Goal: Task Accomplishment & Management: Use online tool/utility

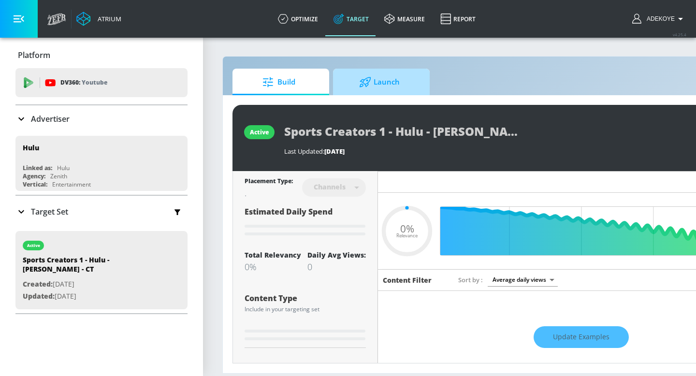
click at [377, 90] on span "Launch" at bounding box center [378, 82] width 73 height 23
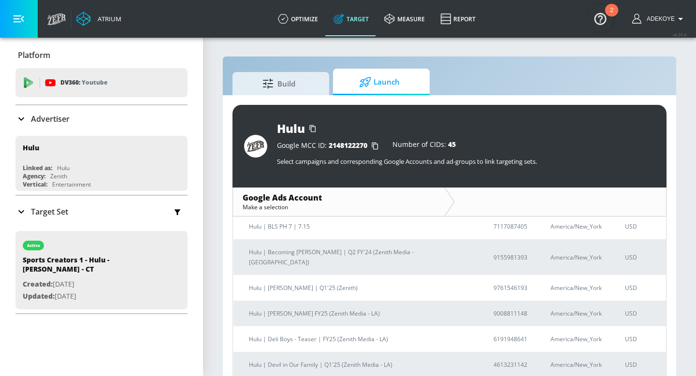
scroll to position [610, 0]
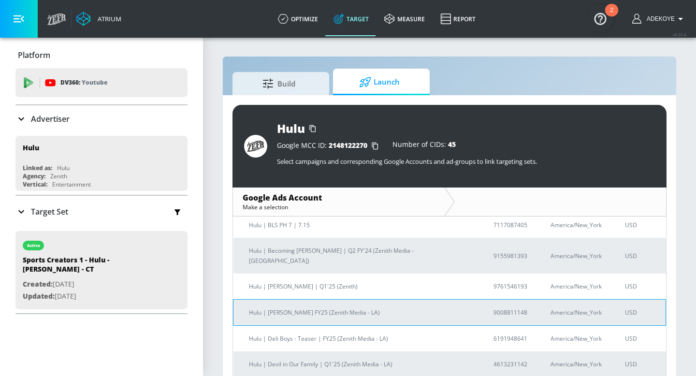
click at [287, 307] on p "Hulu | [PERSON_NAME] FY25 (Zenith Media - LA)" at bounding box center [359, 312] width 221 height 10
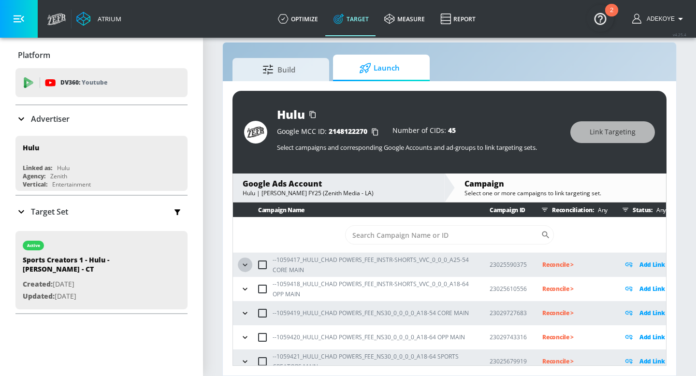
click at [245, 264] on icon "button" at bounding box center [245, 265] width 10 height 10
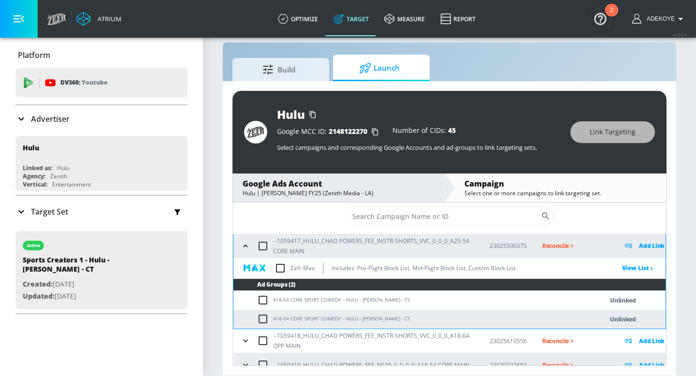
scroll to position [22, 0]
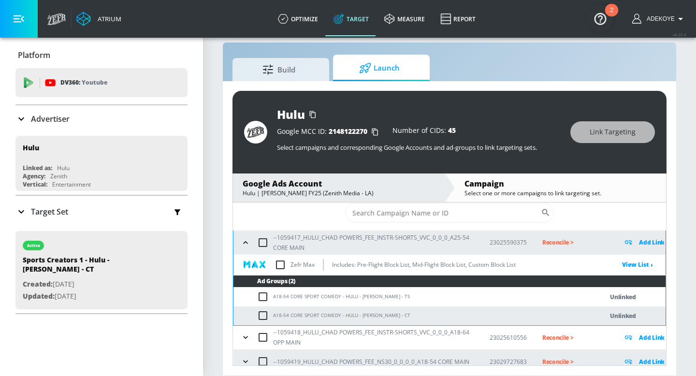
click at [407, 298] on td "A18-54 CORE SPORT COMEDY - HULU - [PERSON_NAME] - TS" at bounding box center [408, 296] width 350 height 19
click at [407, 297] on td "A18-54 CORE SPORT COMEDY - HULU - [PERSON_NAME] - TS" at bounding box center [408, 296] width 350 height 19
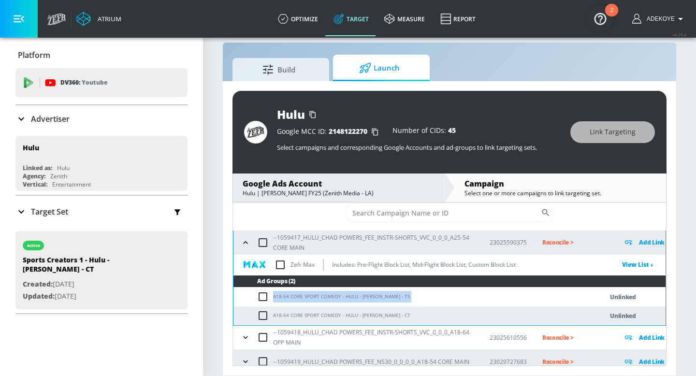
copy td "A18-54 CORE SPORT COMEDY - HULU - [PERSON_NAME] - TS"
click at [264, 296] on input "checkbox" at bounding box center [265, 297] width 16 height 12
checkbox input "true"
click at [612, 132] on span "Link Targeting" at bounding box center [612, 132] width 46 height 12
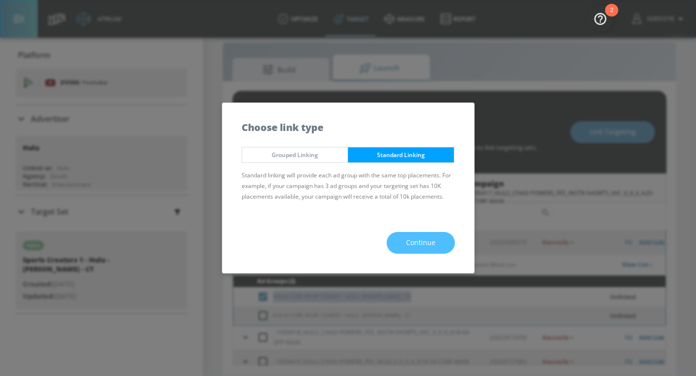
click at [423, 243] on span "Continue" at bounding box center [420, 243] width 29 height 12
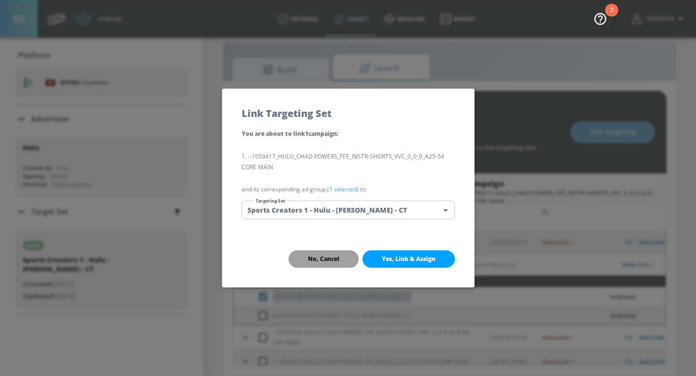
click at [335, 257] on span "No, Cancel" at bounding box center [323, 259] width 31 height 8
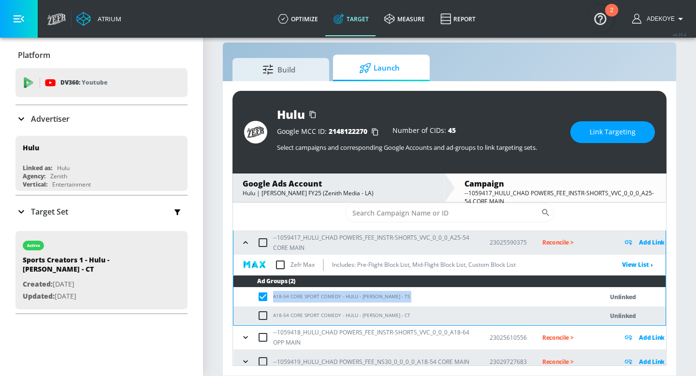
click at [315, 294] on td "A18-54 CORE SPORT COMEDY - HULU - [PERSON_NAME] - TS" at bounding box center [408, 296] width 350 height 19
copy td "A18-54 CORE SPORT COMEDY - HULU - [PERSON_NAME] - TS"
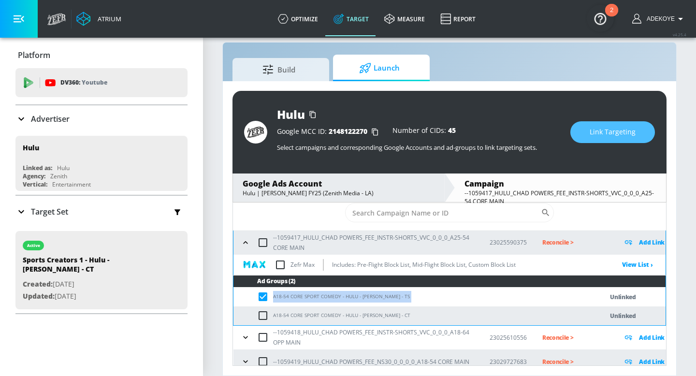
click at [606, 133] on span "Link Targeting" at bounding box center [612, 132] width 46 height 12
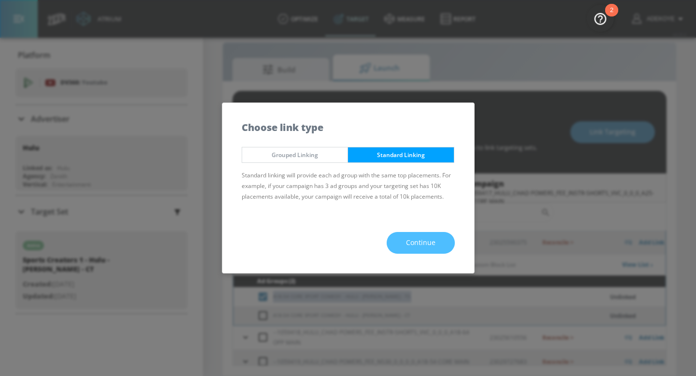
click at [422, 242] on span "Continue" at bounding box center [420, 243] width 29 height 12
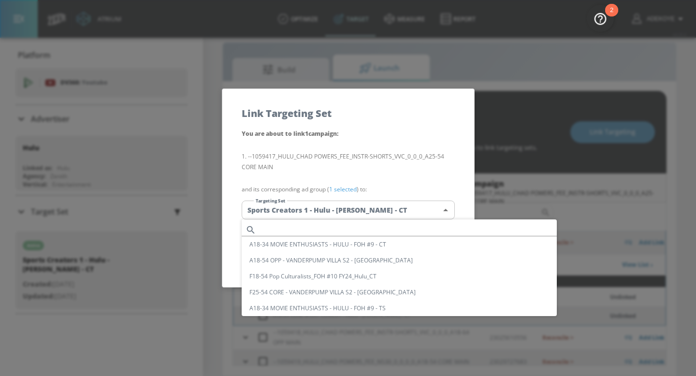
click at [356, 206] on body "Atrium optimize Target measure Report optimize Target measure Report v 4.25.4 A…" at bounding box center [348, 181] width 696 height 390
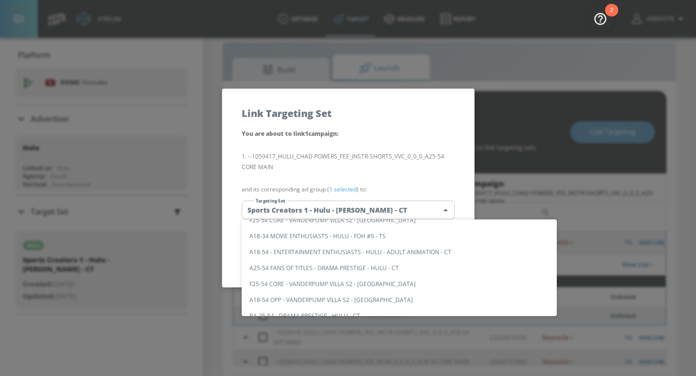
scroll to position [0, 0]
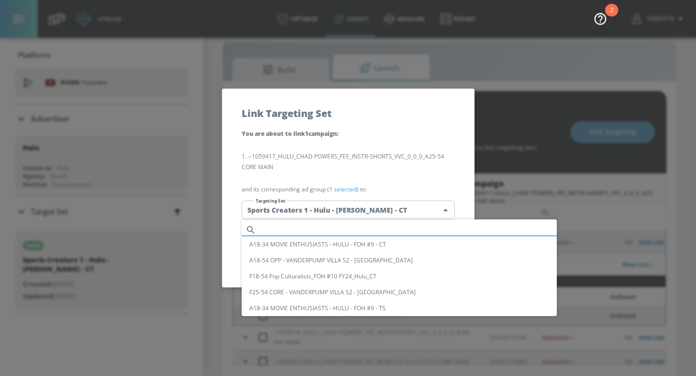
click at [316, 227] on input "text" at bounding box center [408, 229] width 297 height 13
paste input "A18-54 CORE SPORT COMEDY - HULU - [PERSON_NAME] - TS"
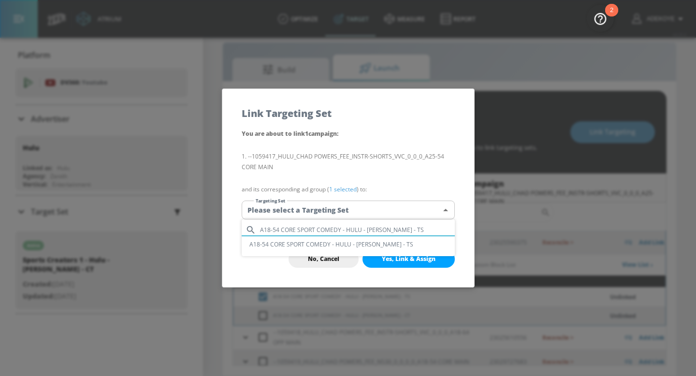
type input "A18-54 CORE SPORT COMEDY - HULU - [PERSON_NAME] - TS"
click at [322, 239] on li "A18-54 CORE SPORT COMEDY - HULU - [PERSON_NAME] - TS" at bounding box center [348, 244] width 213 height 16
type input "4a15d404-b8e5-4686-98b6-6b377dcbdcb3"
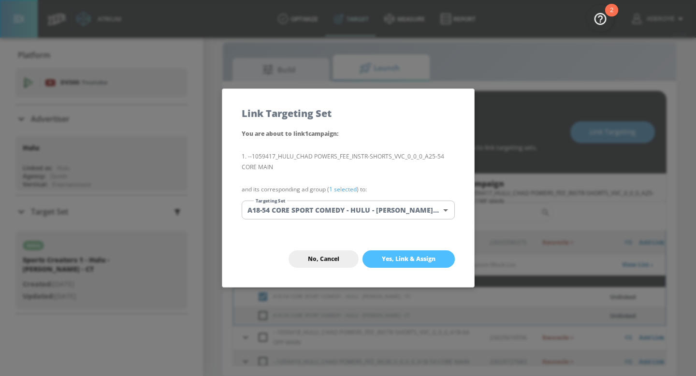
click at [400, 258] on span "Yes, Link & Assign" at bounding box center [409, 259] width 54 height 8
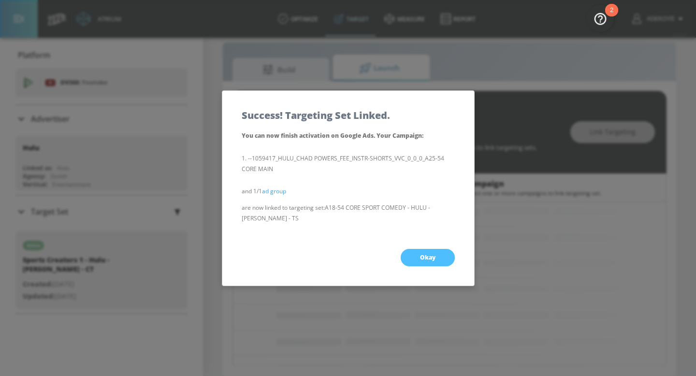
click at [431, 262] on button "Okay" at bounding box center [427, 257] width 54 height 17
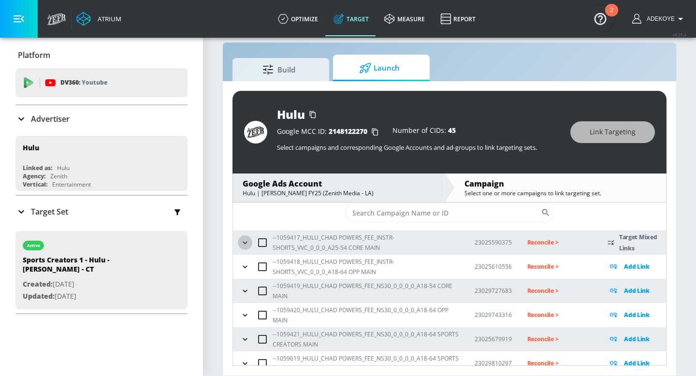
click at [243, 242] on icon "button" at bounding box center [244, 242] width 4 height 2
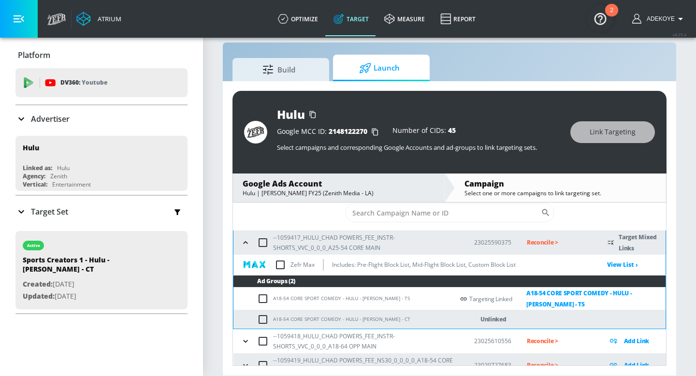
click at [404, 320] on td "A18-54 CORE SPORT COMEDY - HULU - [PERSON_NAME] - CT" at bounding box center [343, 319] width 220 height 19
copy td "A18-54 CORE SPORT COMEDY - HULU - [PERSON_NAME] - CT"
click at [265, 317] on input "checkbox" at bounding box center [265, 319] width 16 height 12
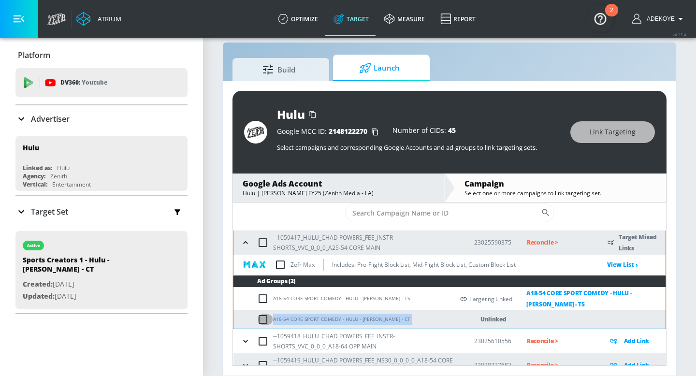
checkbox input "true"
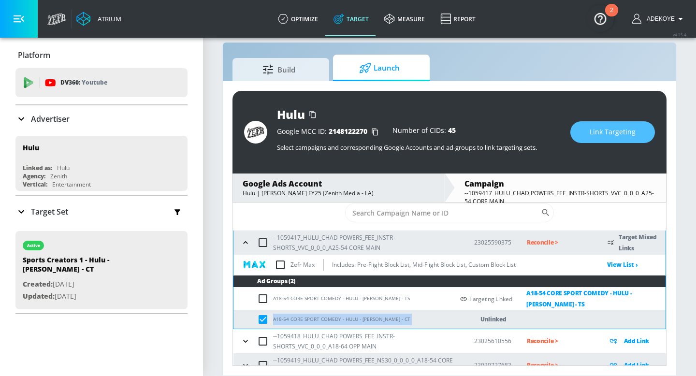
click at [615, 132] on span "Link Targeting" at bounding box center [612, 132] width 46 height 12
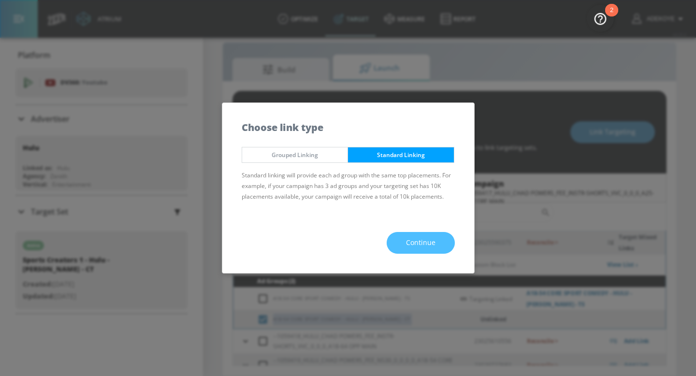
click at [418, 241] on span "Continue" at bounding box center [420, 243] width 29 height 12
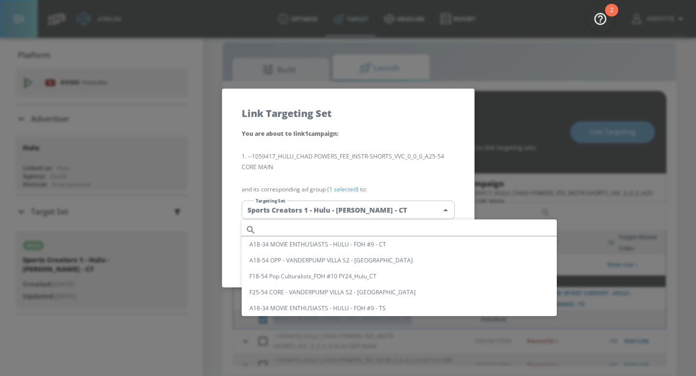
click at [376, 212] on body "Atrium optimize Target measure Report optimize Target measure Report v 4.25.4 A…" at bounding box center [348, 181] width 696 height 390
click at [355, 225] on input "text" at bounding box center [408, 229] width 297 height 13
paste input "A18-54 CORE SPORT COMEDY - HULU - [PERSON_NAME] - CT"
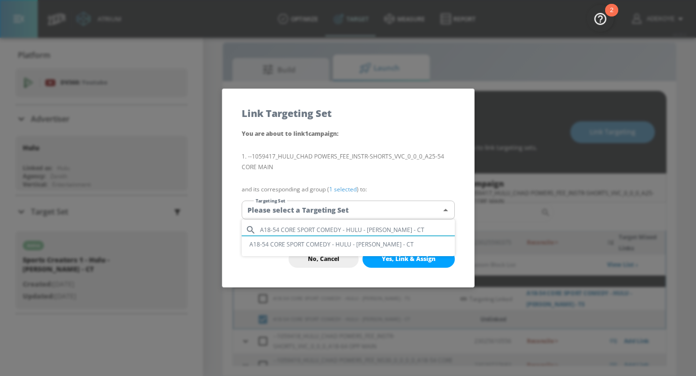
type input "A18-54 CORE SPORT COMEDY - HULU - [PERSON_NAME] - CT"
click at [365, 246] on li "A18-54 CORE SPORT COMEDY - HULU - [PERSON_NAME] - CT" at bounding box center [348, 244] width 213 height 16
type input "c695e226-99f4-440d-8364-5b31447b31c8"
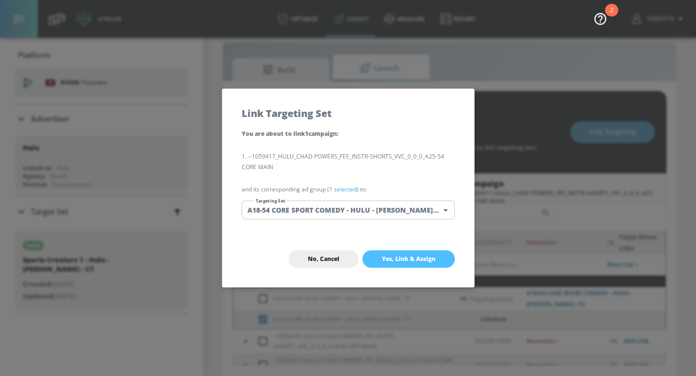
click at [414, 258] on span "Yes, Link & Assign" at bounding box center [409, 259] width 54 height 8
checkbox input "false"
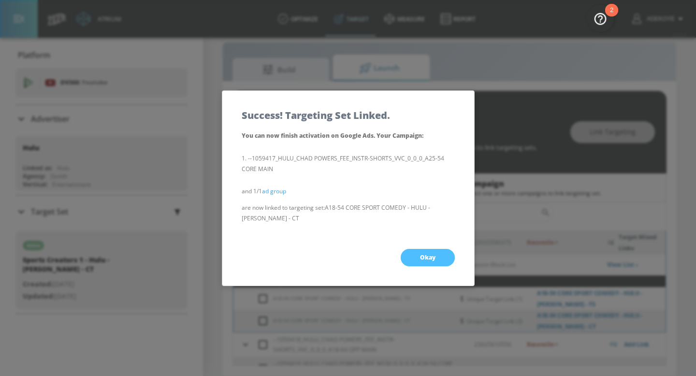
click at [417, 255] on button "Okay" at bounding box center [427, 257] width 54 height 17
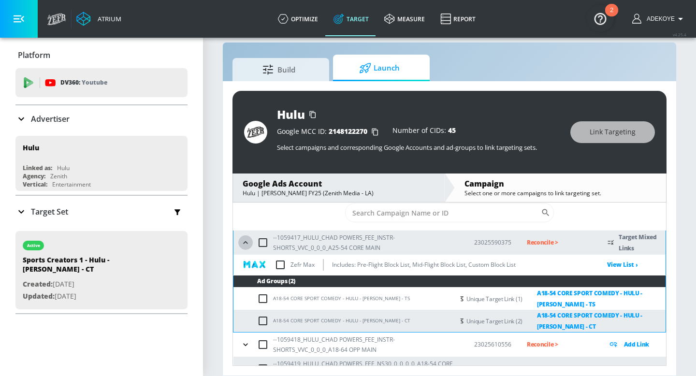
click at [247, 245] on icon "button" at bounding box center [246, 243] width 10 height 10
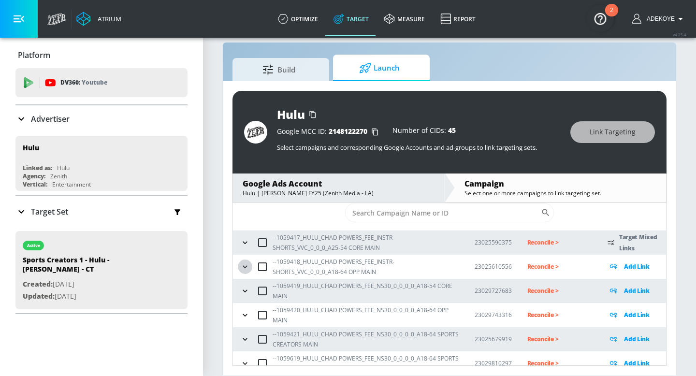
click at [243, 264] on icon "button" at bounding box center [245, 267] width 10 height 10
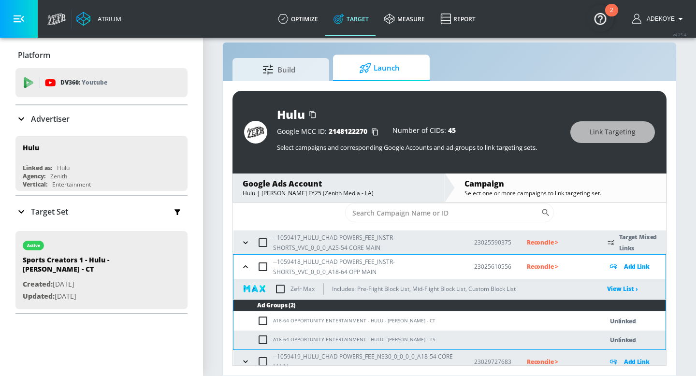
click at [428, 320] on td "A18-64 OPPORTUNITY ENTERTAINMENT - HULU - [PERSON_NAME] - CT" at bounding box center [408, 321] width 350 height 19
copy td "A18-64 OPPORTUNITY ENTERTAINMENT - HULU - [PERSON_NAME] - CT"
click at [262, 320] on input "checkbox" at bounding box center [265, 321] width 16 height 12
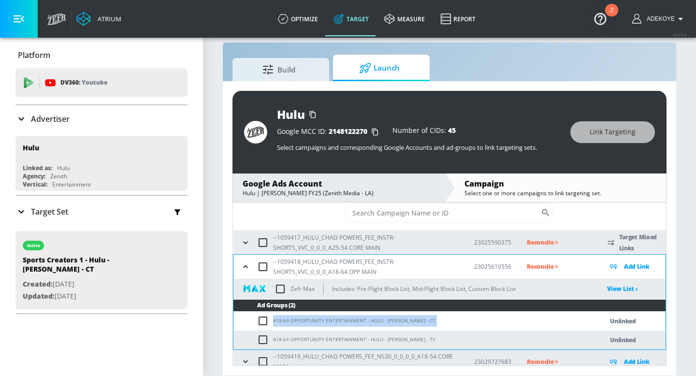
checkbox input "true"
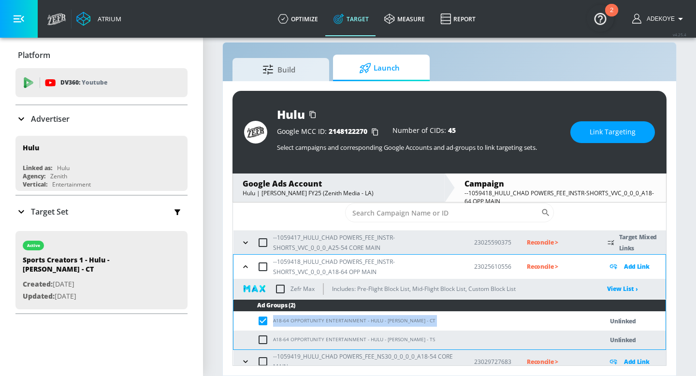
click at [626, 131] on span "Link Targeting" at bounding box center [612, 132] width 46 height 12
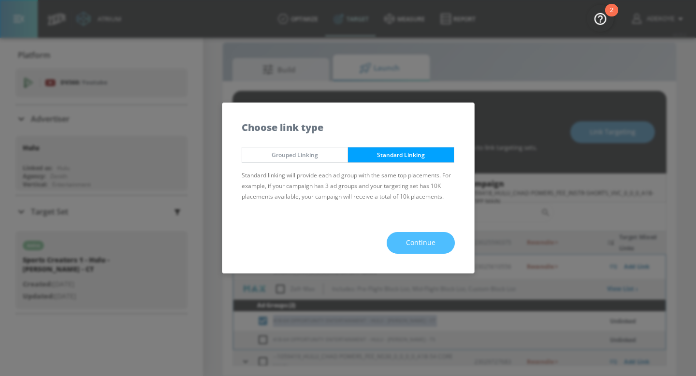
click at [420, 245] on span "Continue" at bounding box center [420, 243] width 29 height 12
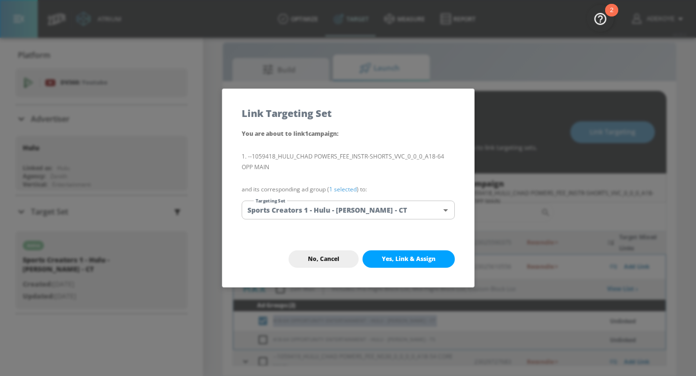
click at [328, 208] on body "Atrium optimize Target measure Report optimize Target measure Report v 4.25.4 A…" at bounding box center [348, 181] width 696 height 390
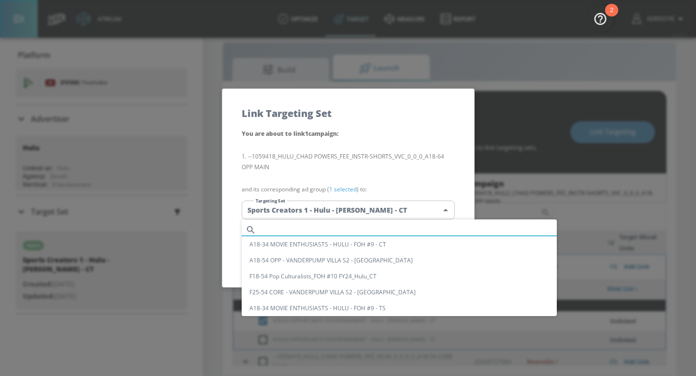
click at [317, 227] on input "text" at bounding box center [408, 229] width 297 height 13
paste input "A18-64 OPPORTUNITY ENTERTAINMENT - HULU - [PERSON_NAME] - CT"
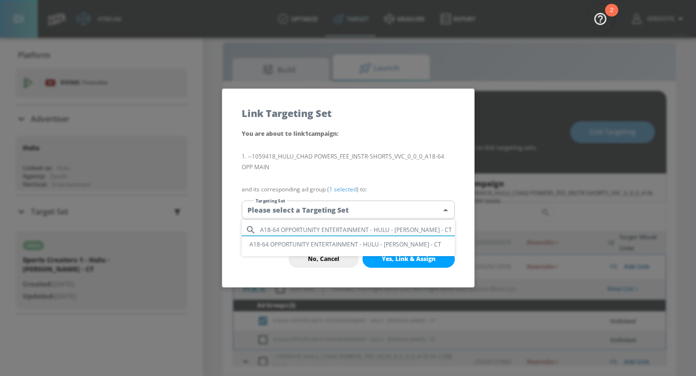
type input "A18-64 OPPORTUNITY ENTERTAINMENT - HULU - [PERSON_NAME] - CT"
click at [367, 244] on li "A18-64 OPPORTUNITY ENTERTAINMENT - HULU - [PERSON_NAME] - CT" at bounding box center [348, 244] width 213 height 16
type input "a502939c-a933-44c1-9f57-48d3ad6c062c"
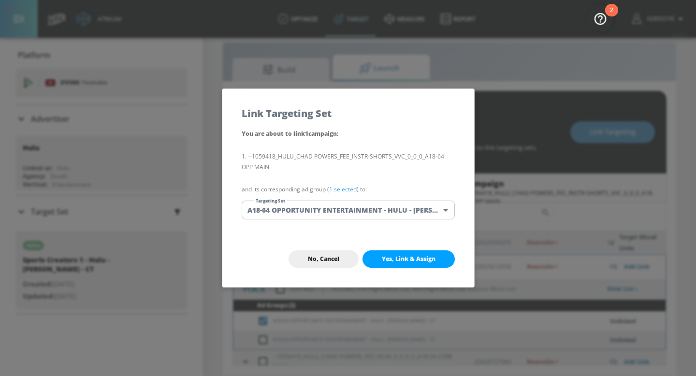
click at [400, 254] on button "Yes, Link & Assign" at bounding box center [408, 258] width 92 height 17
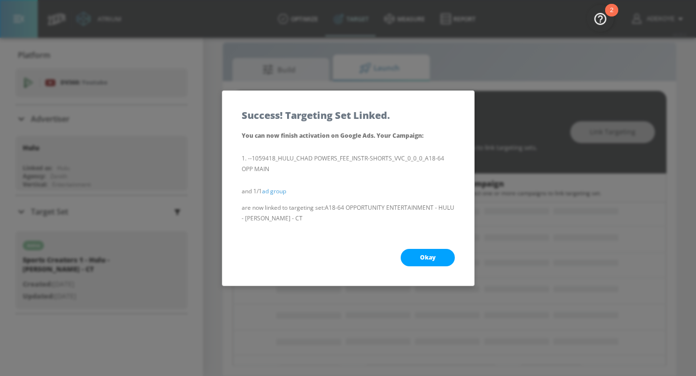
click at [422, 254] on span "Okay" at bounding box center [427, 258] width 15 height 8
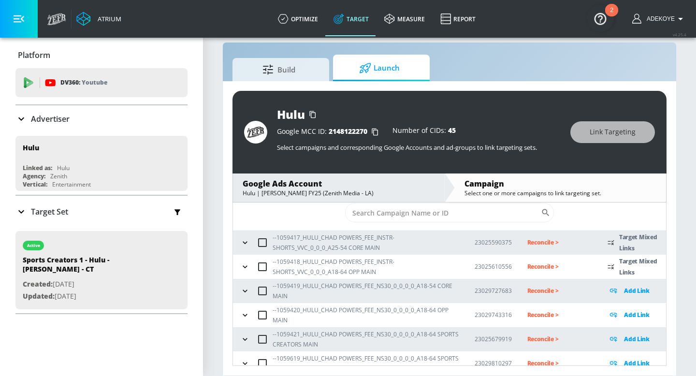
click at [244, 266] on icon "button" at bounding box center [244, 266] width 4 height 2
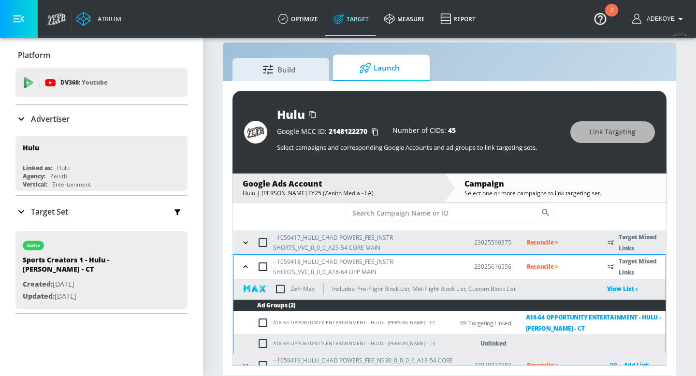
click at [426, 341] on td "A18-64 OPPORTUNITY ENTERTAINMENT - HULU - [PERSON_NAME] - TS" at bounding box center [343, 343] width 220 height 19
copy td "A18-64 OPPORTUNITY ENTERTAINMENT - HULU - [PERSON_NAME] - TS"
click at [259, 340] on input "checkbox" at bounding box center [265, 344] width 16 height 12
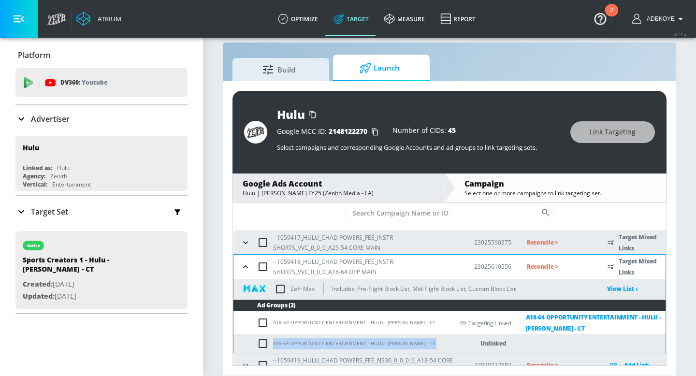
checkbox input "true"
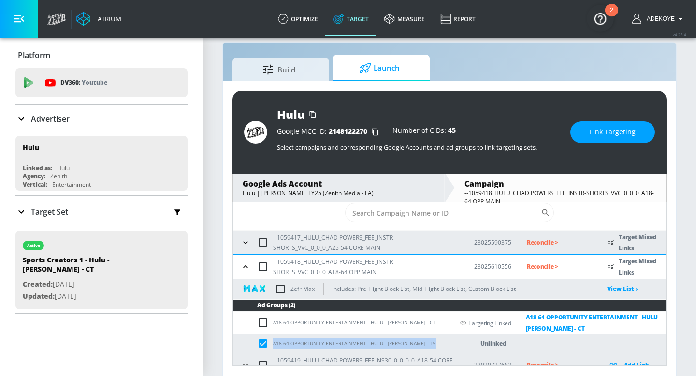
click at [598, 136] on span "Link Targeting" at bounding box center [612, 132] width 46 height 12
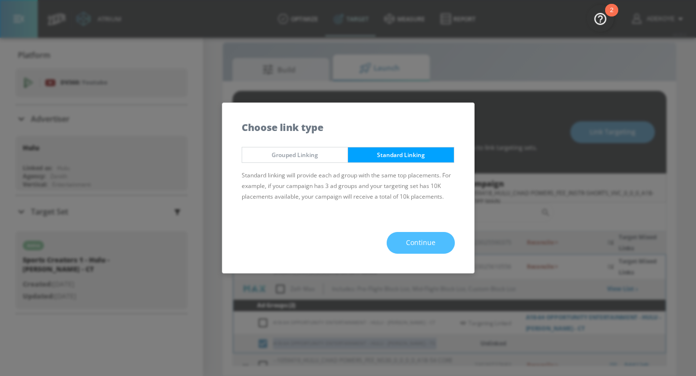
click at [412, 242] on span "Continue" at bounding box center [420, 243] width 29 height 12
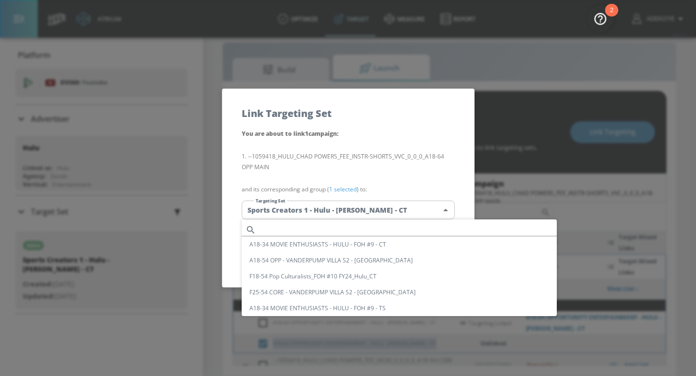
click at [355, 208] on body "Atrium optimize Target measure Report optimize Target measure Report v 4.25.4 A…" at bounding box center [348, 181] width 696 height 390
click at [331, 229] on input "text" at bounding box center [408, 229] width 297 height 13
paste input "A18-64 OPPORTUNITY ENTERTAINMENT - HULU - [PERSON_NAME] - TS"
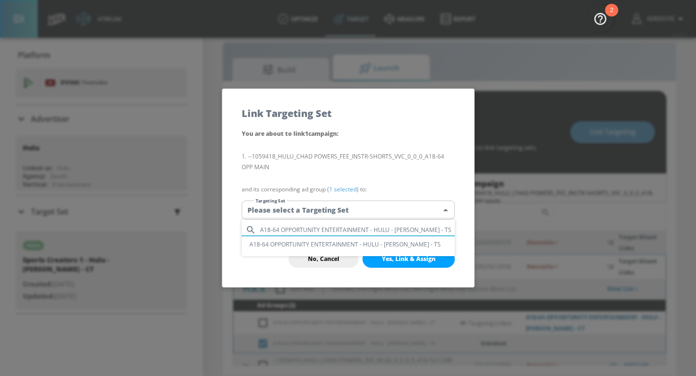
type input "A18-64 OPPORTUNITY ENTERTAINMENT - HULU - [PERSON_NAME] - TS"
click at [355, 244] on li "A18-64 OPPORTUNITY ENTERTAINMENT - HULU - [PERSON_NAME] - TS" at bounding box center [348, 244] width 213 height 16
type input "db5f10dc-0add-4084-9b46-dc16dc60a310"
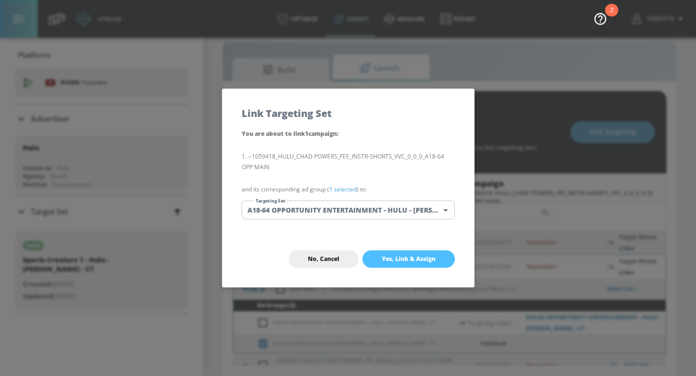
click at [411, 260] on span "Yes, Link & Assign" at bounding box center [409, 259] width 54 height 8
checkbox input "false"
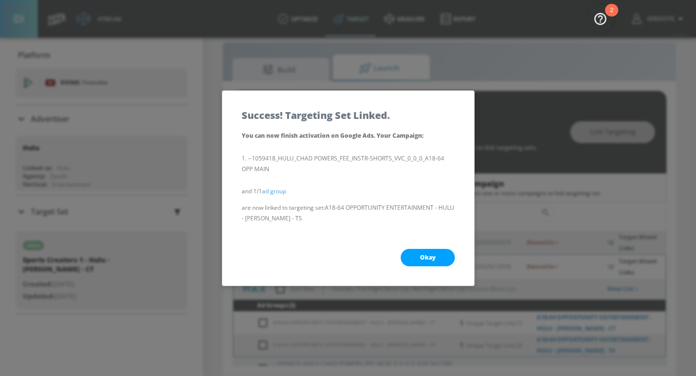
click at [432, 255] on span "Okay" at bounding box center [427, 258] width 15 height 8
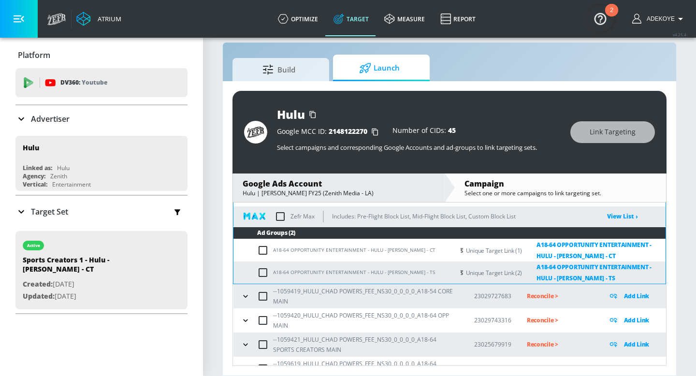
scroll to position [97, 0]
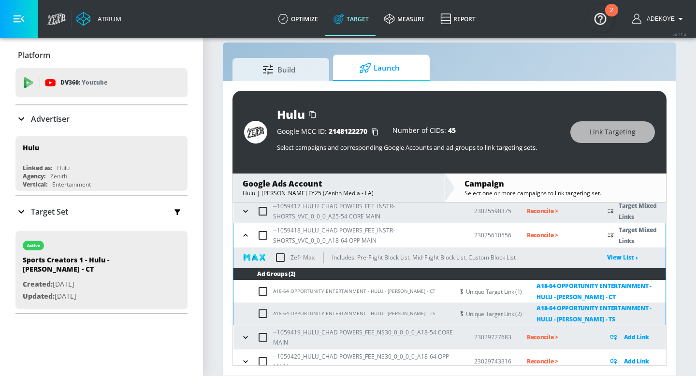
click at [248, 232] on icon "button" at bounding box center [246, 235] width 10 height 10
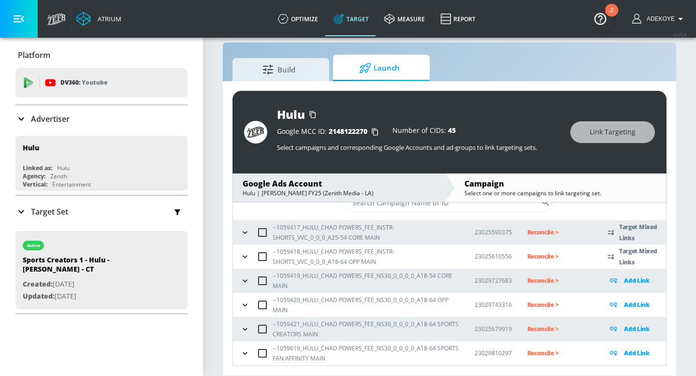
scroll to position [32, 0]
click at [243, 282] on icon "button" at bounding box center [245, 281] width 10 height 10
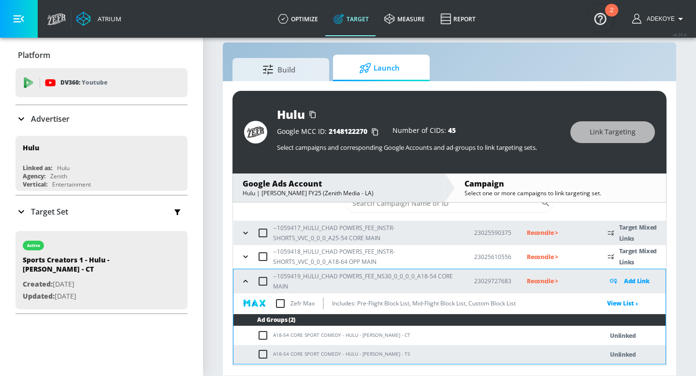
click at [387, 337] on td "A18-54 CORE SPORT COMEDY - HULU - [PERSON_NAME] - CT" at bounding box center [408, 335] width 350 height 19
copy td "A18-54 CORE SPORT COMEDY - HULU - [PERSON_NAME] - CT"
click at [265, 332] on input "checkbox" at bounding box center [265, 335] width 16 height 12
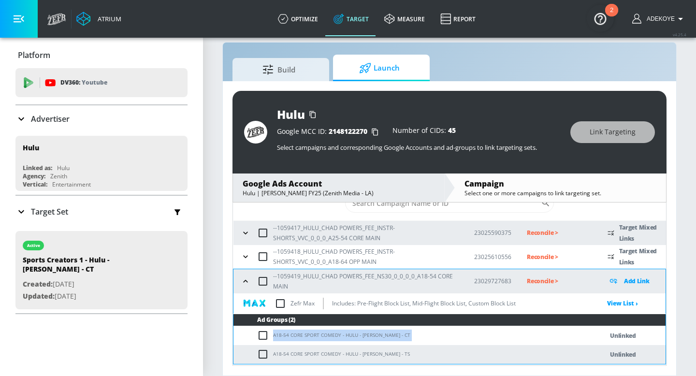
checkbox input "true"
click at [598, 133] on span "Link Targeting" at bounding box center [612, 132] width 46 height 12
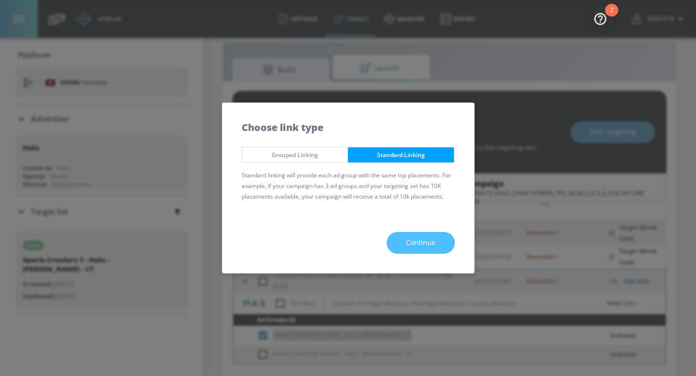
click at [418, 243] on span "Continue" at bounding box center [420, 243] width 29 height 12
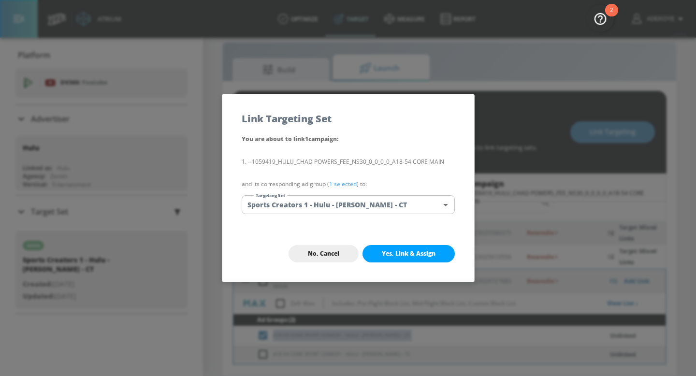
click at [393, 201] on body "Atrium optimize Target measure Report optimize Target measure Report v 4.25.4 A…" at bounding box center [348, 181] width 696 height 390
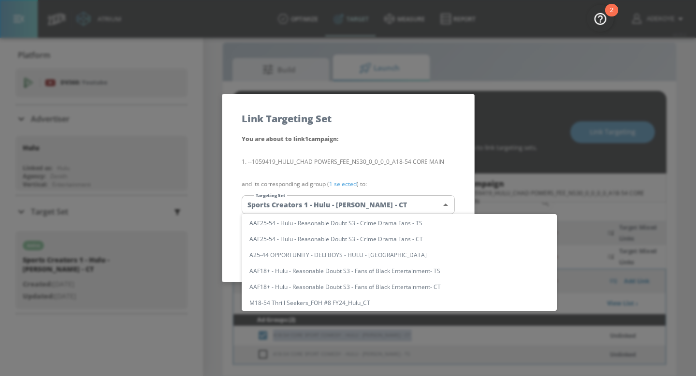
scroll to position [0, 0]
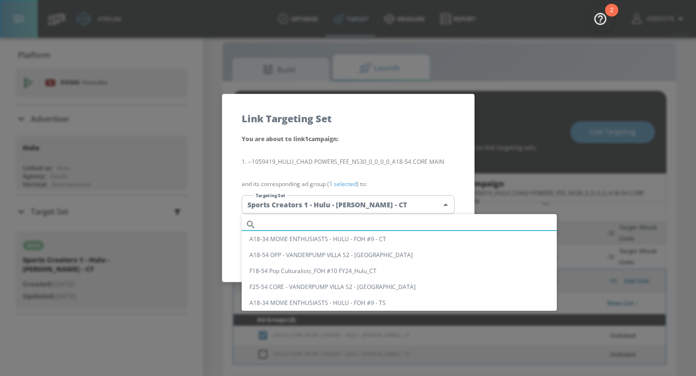
click at [295, 223] on input "text" at bounding box center [408, 224] width 297 height 13
paste input "A18-54 CORE SPORT COMEDY - HULU - [PERSON_NAME] - CT"
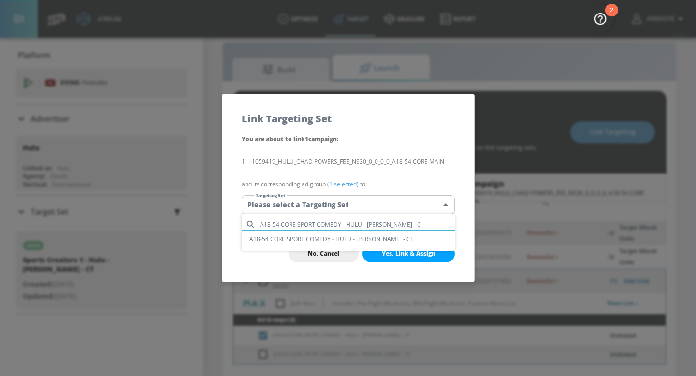
type input "A18-54 CORE SPORT COMEDY - HULU - [PERSON_NAME] - C"
click at [332, 240] on li "A18-54 CORE SPORT COMEDY - HULU - [PERSON_NAME] - CT" at bounding box center [348, 239] width 213 height 16
type input "c695e226-99f4-440d-8364-5b31447b31c8"
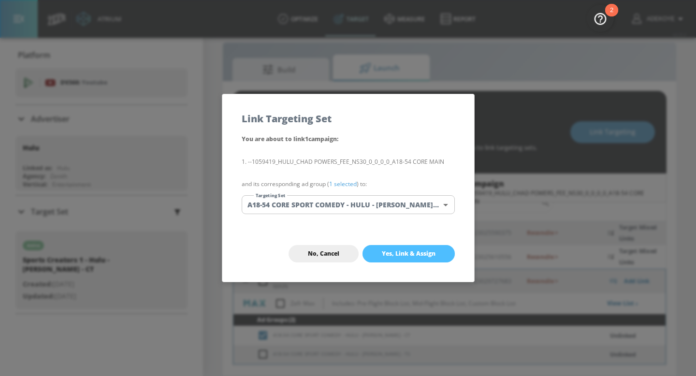
click at [398, 251] on span "Yes, Link & Assign" at bounding box center [409, 254] width 54 height 8
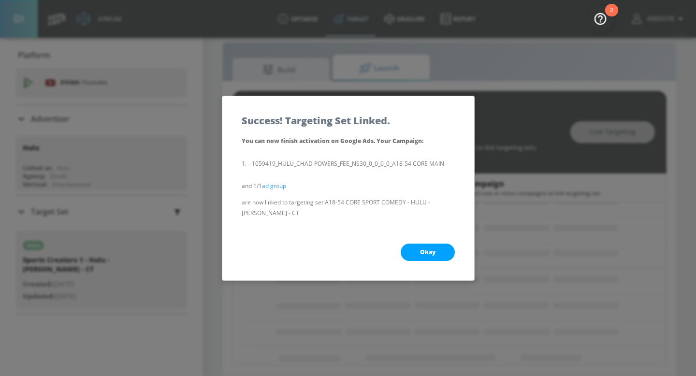
click at [437, 254] on button "Okay" at bounding box center [427, 251] width 54 height 17
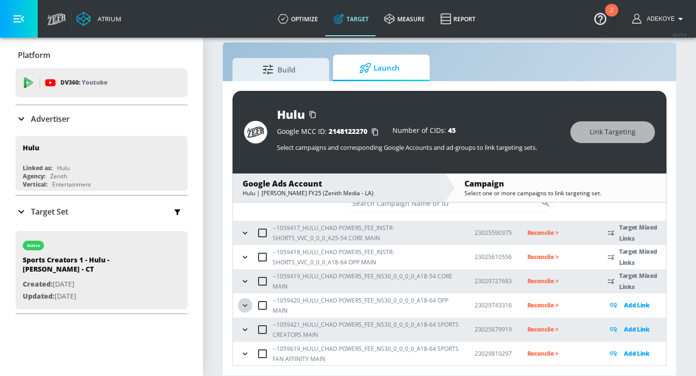
click at [244, 302] on icon "button" at bounding box center [245, 305] width 10 height 10
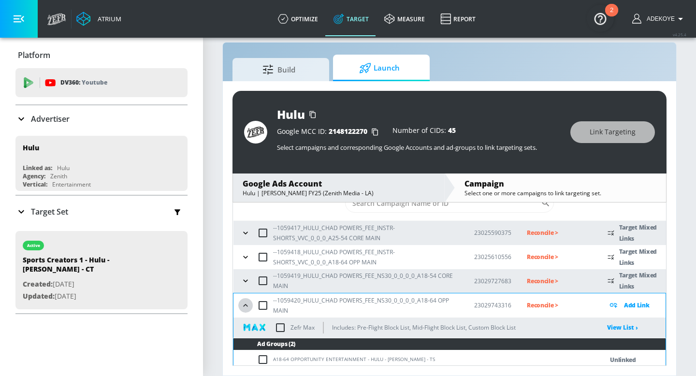
click at [248, 303] on icon "button" at bounding box center [246, 305] width 10 height 10
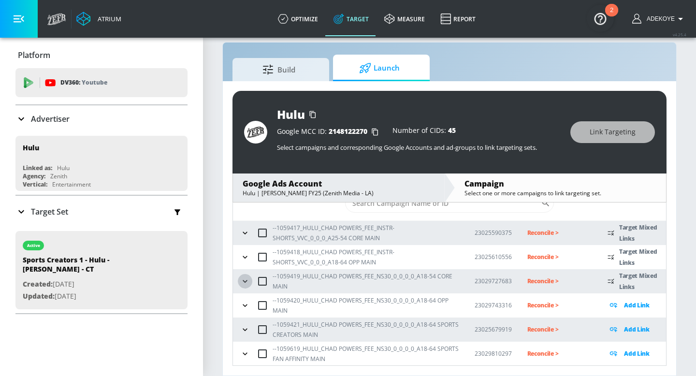
click at [248, 284] on icon "button" at bounding box center [245, 281] width 10 height 10
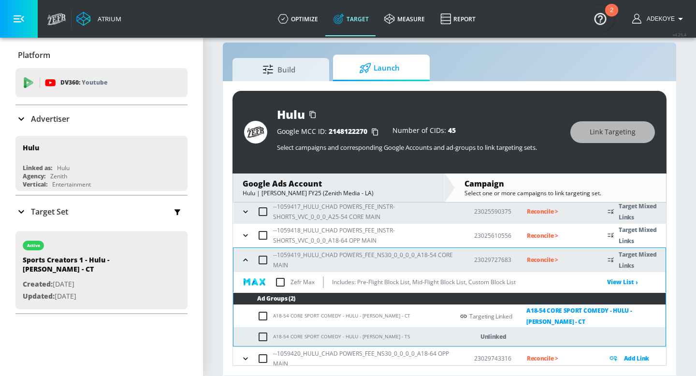
scroll to position [55, 0]
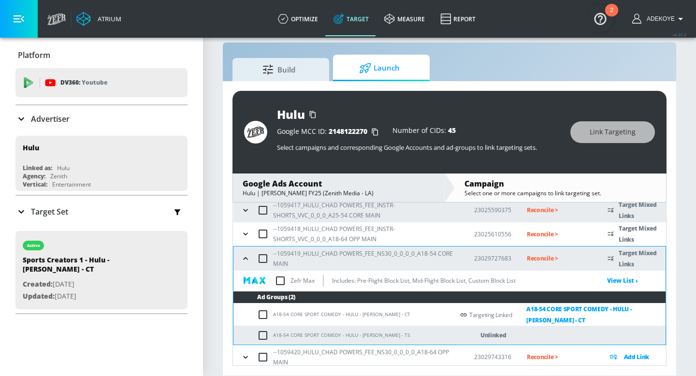
click at [396, 334] on td "A18-54 CORE SPORT COMEDY - HULU - [PERSON_NAME] - TS" at bounding box center [343, 335] width 220 height 19
copy td "A18-54 CORE SPORT COMEDY - HULU - [PERSON_NAME] - TS"
click at [265, 335] on input "checkbox" at bounding box center [265, 335] width 16 height 12
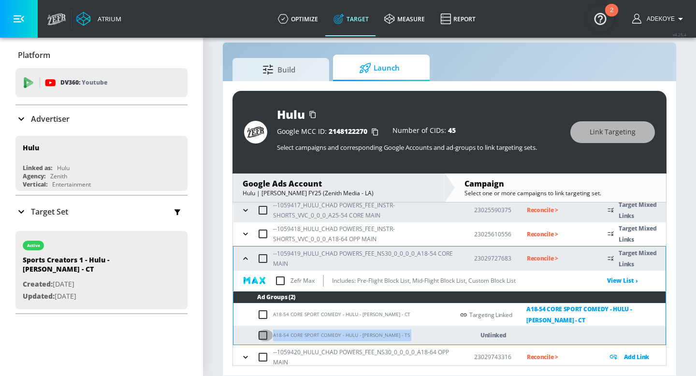
checkbox input "true"
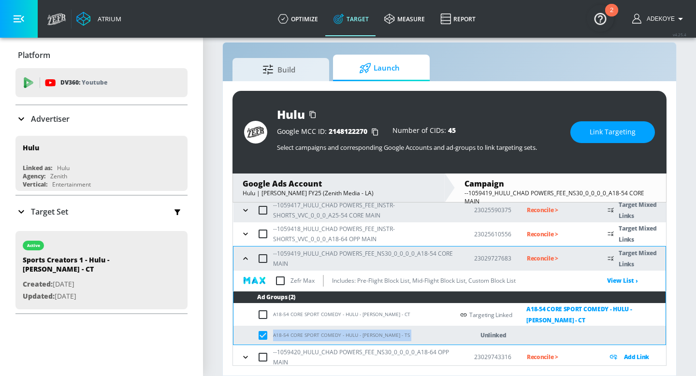
click at [621, 135] on span "Link Targeting" at bounding box center [612, 132] width 46 height 12
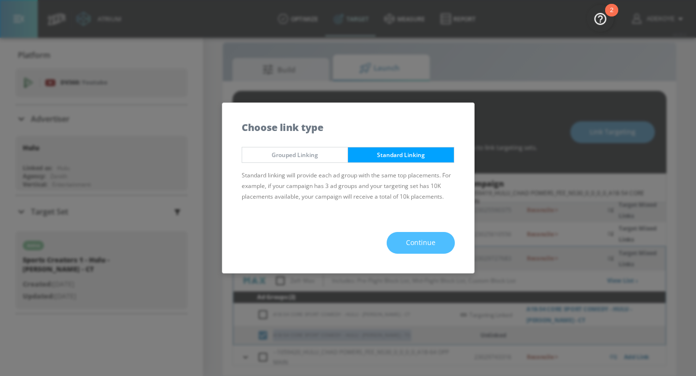
click at [407, 241] on span "Continue" at bounding box center [420, 243] width 29 height 12
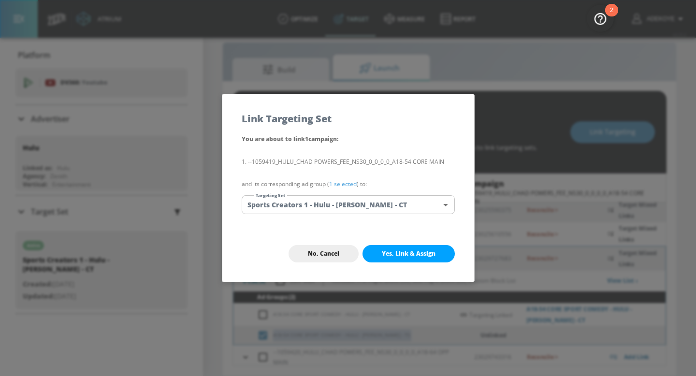
click at [378, 200] on body "Atrium optimize Target measure Report optimize Target measure Report v 4.25.4 A…" at bounding box center [348, 181] width 696 height 390
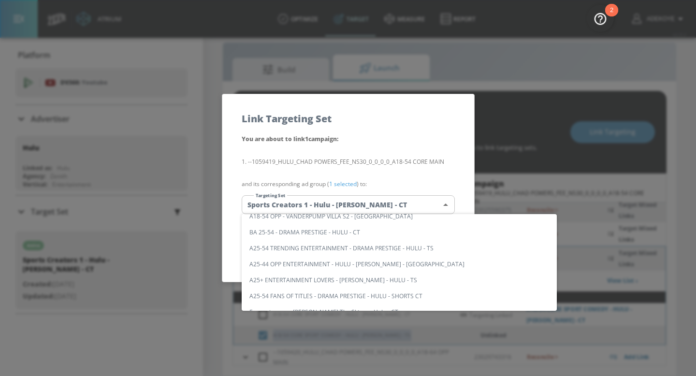
scroll to position [0, 0]
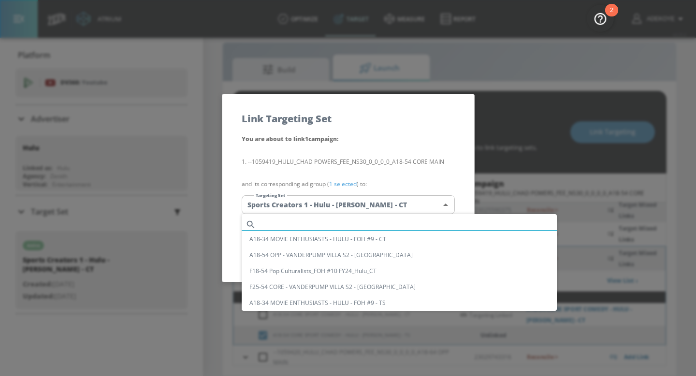
click at [339, 224] on input "text" at bounding box center [408, 224] width 297 height 13
paste input "A18-54 CORE SPORT COMEDY - HULU - [PERSON_NAME] - TS"
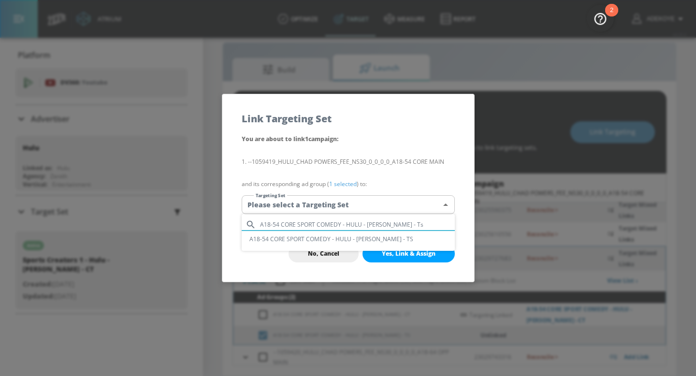
type input "A18-54 CORE SPORT COMEDY - HULU - [PERSON_NAME] - Ts"
click at [341, 238] on li "A18-54 CORE SPORT COMEDY - HULU - [PERSON_NAME] - TS" at bounding box center [348, 239] width 213 height 16
type input "4a15d404-b8e5-4686-98b6-6b377dcbdcb3"
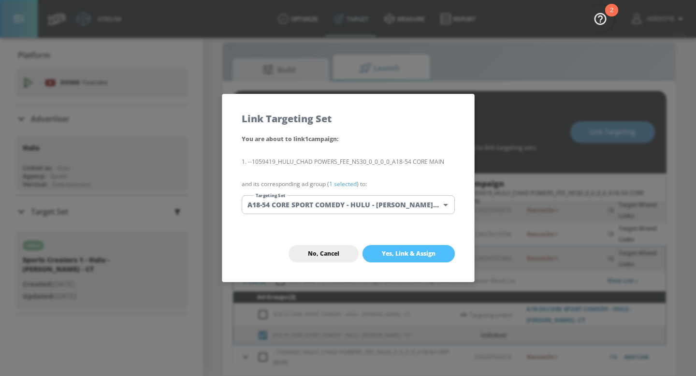
click at [414, 252] on span "Yes, Link & Assign" at bounding box center [409, 254] width 54 height 8
checkbox input "false"
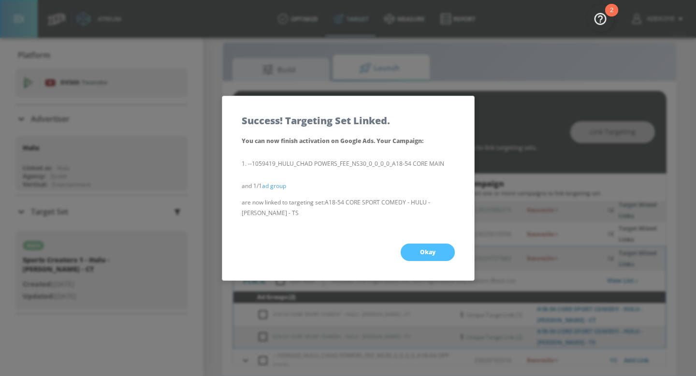
click at [413, 252] on button "Okay" at bounding box center [427, 251] width 54 height 17
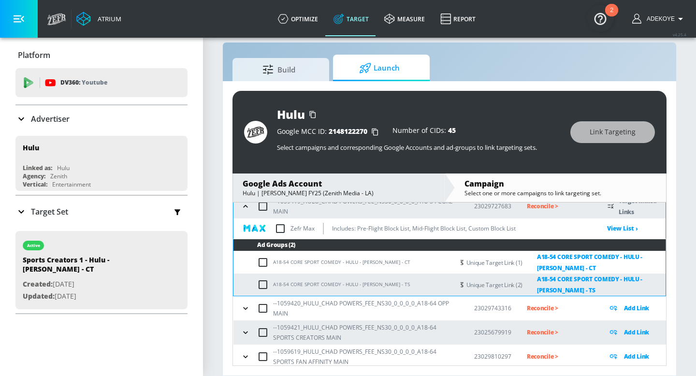
scroll to position [110, 0]
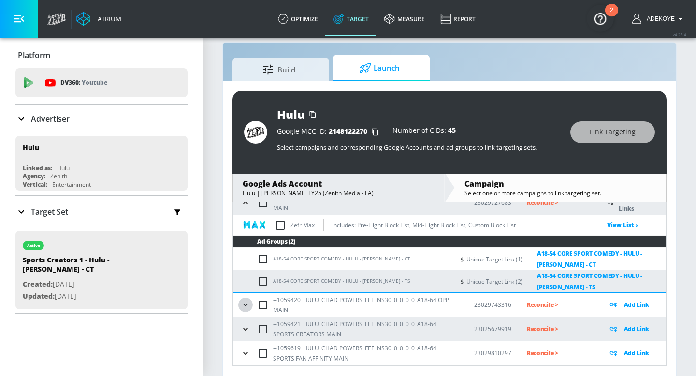
click at [246, 307] on icon "button" at bounding box center [246, 305] width 10 height 10
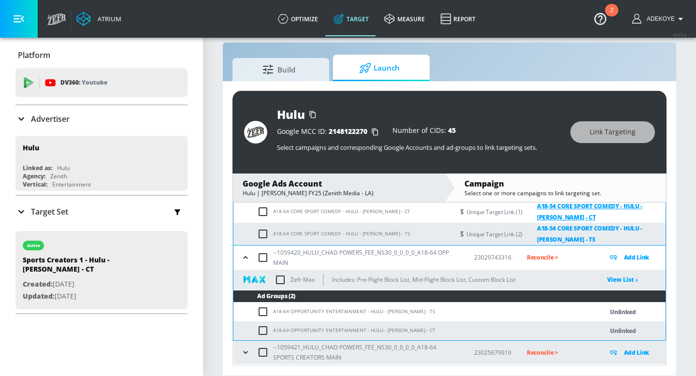
scroll to position [158, 0]
click at [419, 309] on td "A18-64 OPPORTUNITY ENTERTAINMENT - HULU - [PERSON_NAME] - TS" at bounding box center [408, 311] width 350 height 19
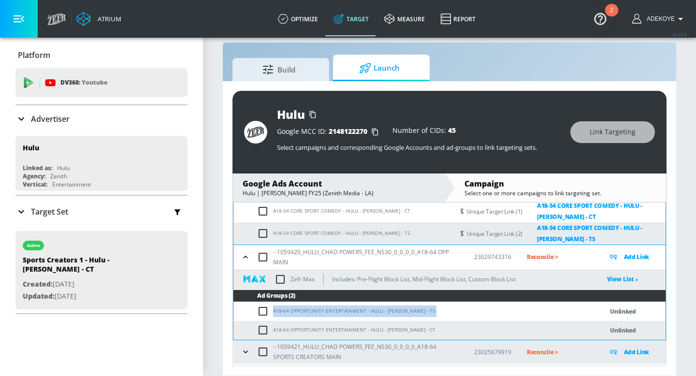
click at [419, 309] on td "A18-64 OPPORTUNITY ENTERTAINMENT - HULU - [PERSON_NAME] - TS" at bounding box center [408, 311] width 350 height 19
copy td "A18-64 OPPORTUNITY ENTERTAINMENT - HULU - [PERSON_NAME] - TS"
click at [263, 308] on input "checkbox" at bounding box center [265, 311] width 16 height 12
checkbox input "true"
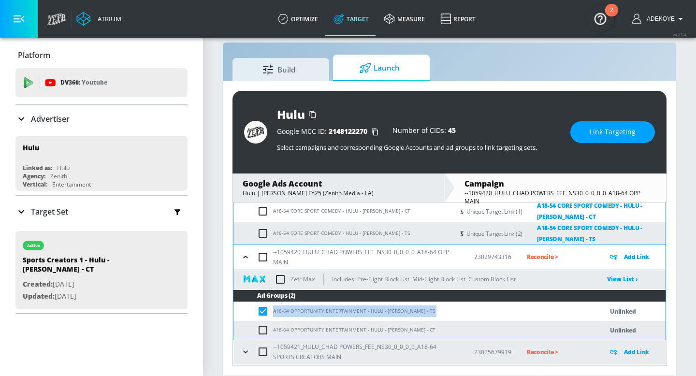
copy td "A18-64 OPPORTUNITY ENTERTAINMENT - HULU - [PERSON_NAME] - TS"
click at [609, 135] on span "Link Targeting" at bounding box center [612, 132] width 46 height 12
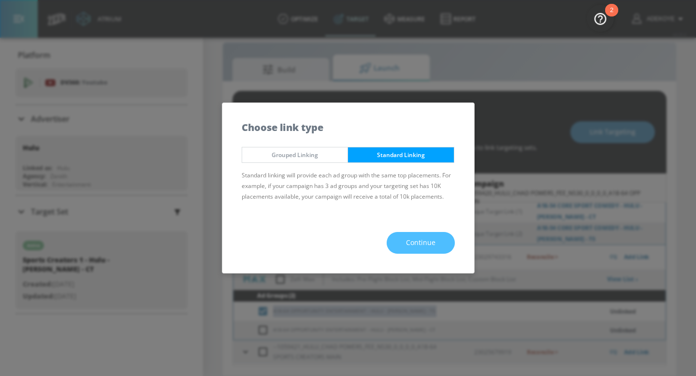
click at [426, 243] on span "Continue" at bounding box center [420, 243] width 29 height 12
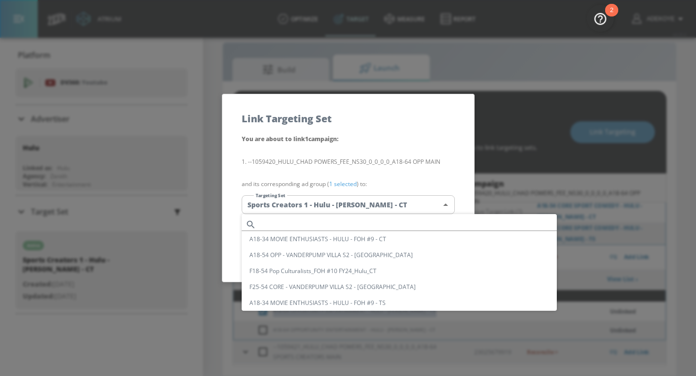
click at [398, 199] on body "Atrium optimize Target measure Report optimize Target measure Report v 4.25.4 A…" at bounding box center [348, 181] width 696 height 390
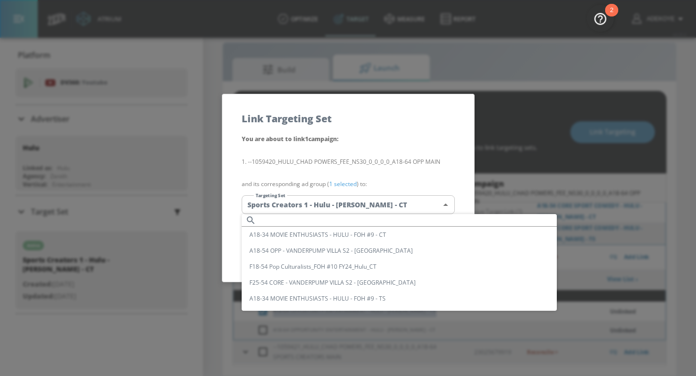
scroll to position [0, 0]
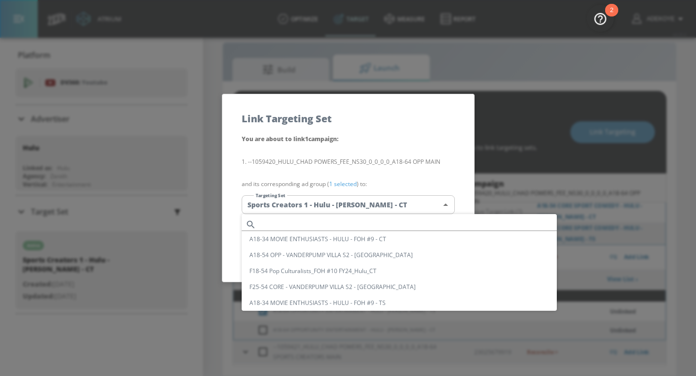
click at [292, 220] on input "text" at bounding box center [408, 224] width 297 height 13
paste input "A18-64 OPPORTUNITY ENTERTAINMENT - HULU - [PERSON_NAME] - TS"
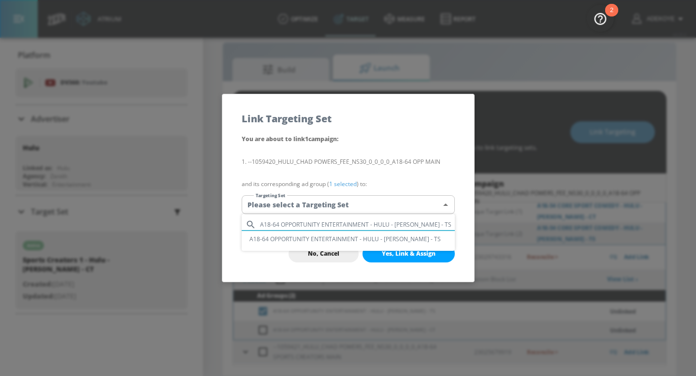
type input "A18-64 OPPORTUNITY ENTERTAINMENT - HULU - [PERSON_NAME] - TS"
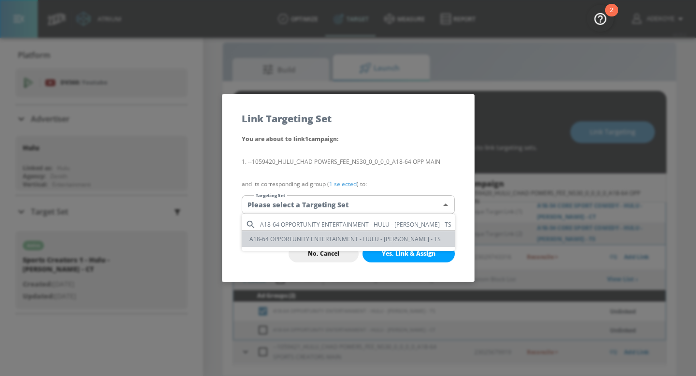
click at [307, 235] on li "A18-64 OPPORTUNITY ENTERTAINMENT - HULU - [PERSON_NAME] - TS" at bounding box center [348, 239] width 213 height 16
type input "db5f10dc-0add-4084-9b46-dc16dc60a310"
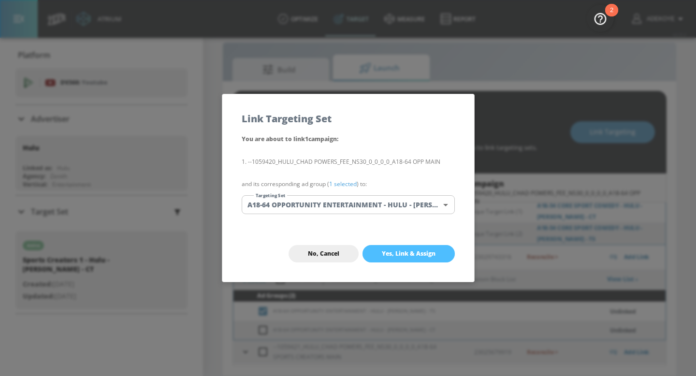
click at [426, 254] on span "Yes, Link & Assign" at bounding box center [409, 254] width 54 height 8
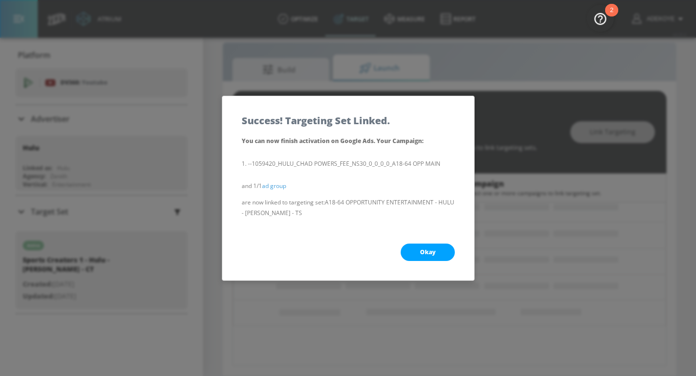
scroll to position [77, 0]
click at [413, 248] on button "Okay" at bounding box center [427, 251] width 54 height 17
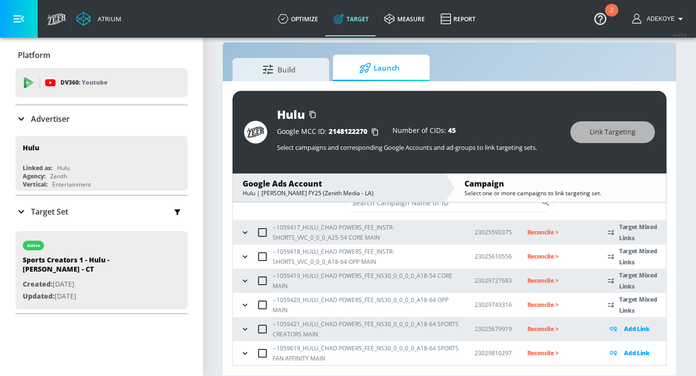
scroll to position [32, 0]
click at [243, 303] on icon "button" at bounding box center [245, 305] width 10 height 10
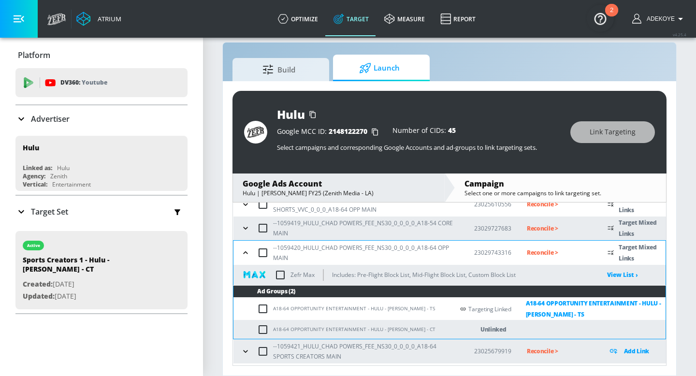
scroll to position [107, 0]
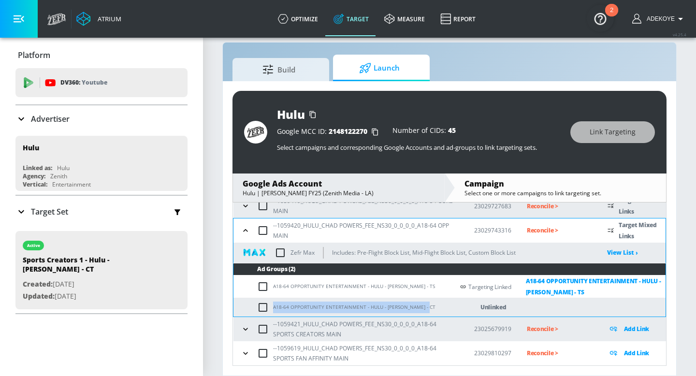
drag, startPoint x: 428, startPoint y: 306, endPoint x: 274, endPoint y: 305, distance: 153.6
click at [274, 305] on td "A18-64 OPPORTUNITY ENTERTAINMENT - HULU - [PERSON_NAME] - CT" at bounding box center [343, 307] width 220 height 19
click at [269, 308] on input "checkbox" at bounding box center [265, 307] width 16 height 12
checkbox input "true"
click at [624, 134] on span "Link Targeting" at bounding box center [612, 132] width 46 height 12
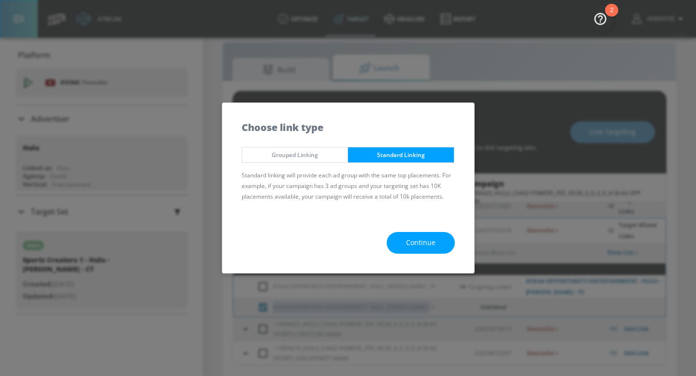
click at [416, 239] on span "Continue" at bounding box center [420, 243] width 29 height 12
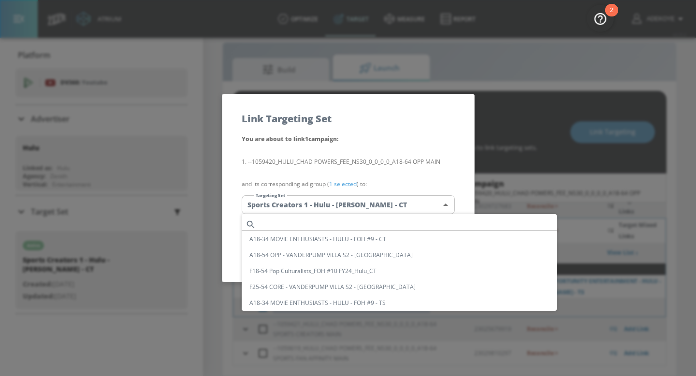
click at [367, 204] on body "Atrium optimize Target measure Report optimize Target measure Report v 4.25.4 A…" at bounding box center [348, 181] width 696 height 390
click at [339, 221] on input "text" at bounding box center [408, 224] width 297 height 13
paste input "A18-64 OPPORTUNITY ENTERTAINMENT - HULU - [PERSON_NAME] - CT"
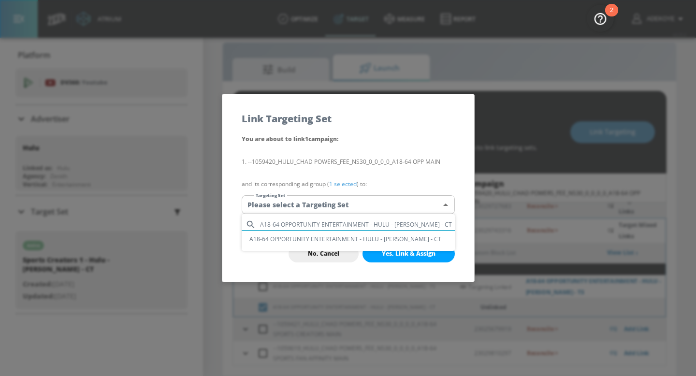
type input "A18-64 OPPORTUNITY ENTERTAINMENT - HULU - [PERSON_NAME] - CT"
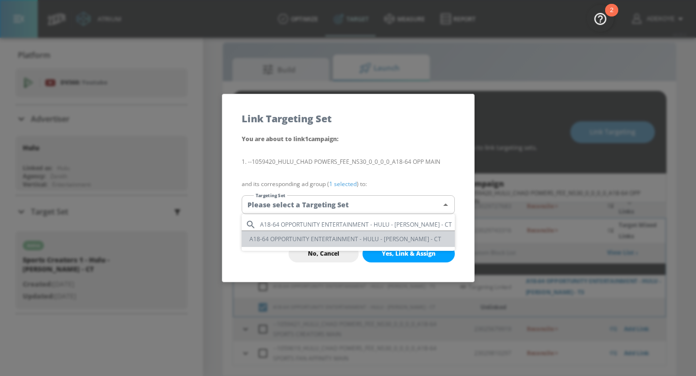
click at [374, 242] on li "A18-64 OPPORTUNITY ENTERTAINMENT - HULU - [PERSON_NAME] - CT" at bounding box center [348, 239] width 213 height 16
type input "a502939c-a933-44c1-9f57-48d3ad6c062c"
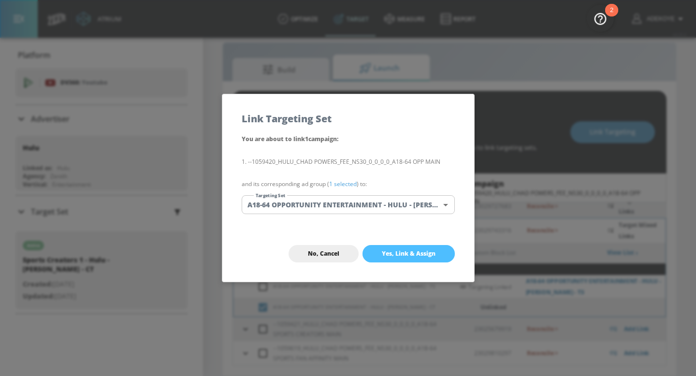
click at [398, 253] on span "Yes, Link & Assign" at bounding box center [409, 254] width 54 height 8
checkbox input "false"
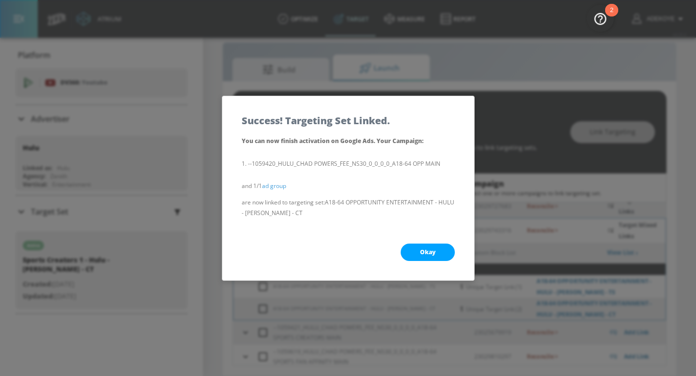
click at [432, 249] on span "Okay" at bounding box center [427, 252] width 15 height 8
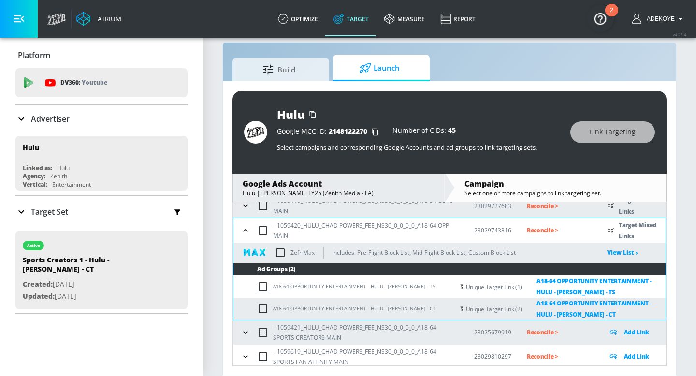
scroll to position [110, 0]
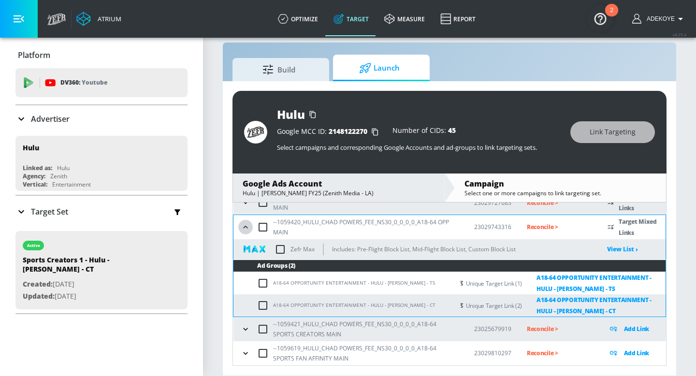
click at [245, 223] on icon "button" at bounding box center [246, 227] width 10 height 10
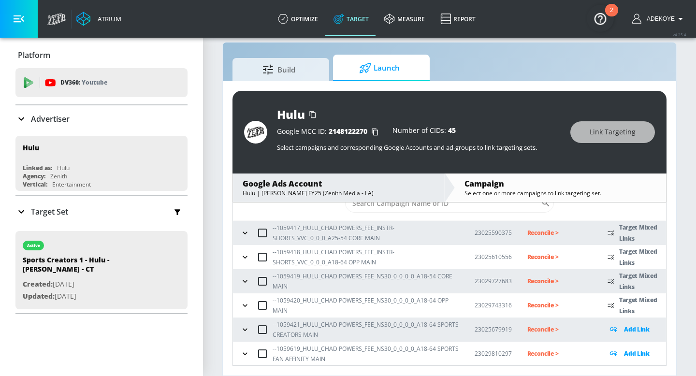
click at [246, 330] on icon "button" at bounding box center [245, 330] width 10 height 10
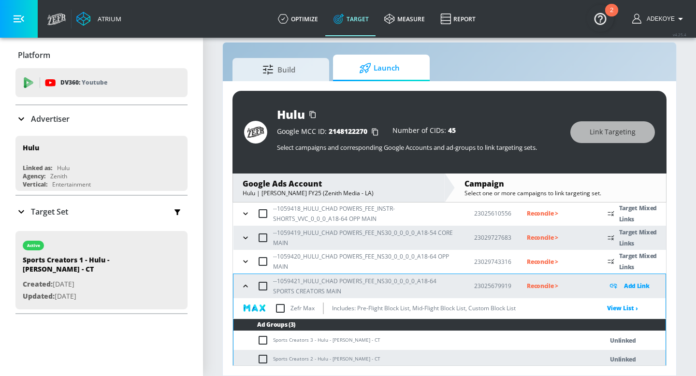
scroll to position [122, 0]
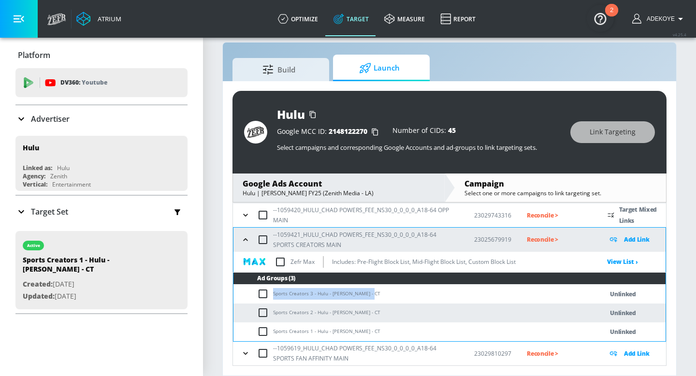
drag, startPoint x: 372, startPoint y: 292, endPoint x: 272, endPoint y: 289, distance: 100.5
click at [272, 289] on td "Sports Creators 3 - Hulu - [PERSON_NAME] - CT" at bounding box center [408, 293] width 350 height 19
click at [260, 290] on input "checkbox" at bounding box center [265, 294] width 16 height 12
checkbox input "true"
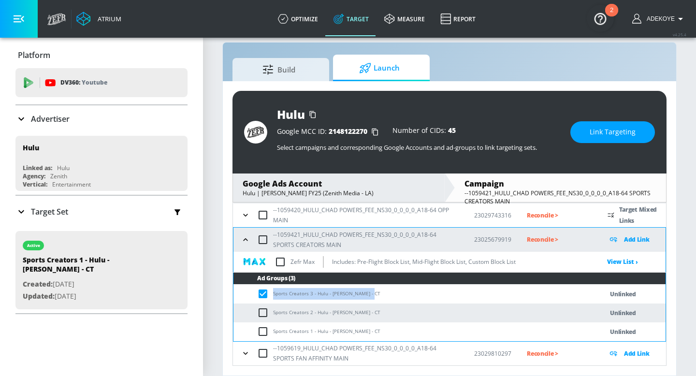
click at [639, 136] on button "Link Targeting" at bounding box center [612, 132] width 85 height 22
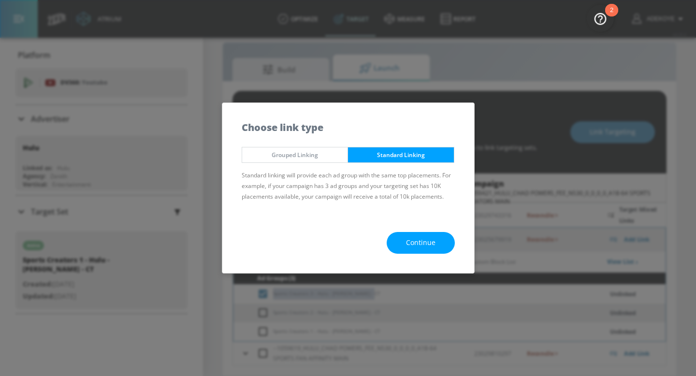
click at [428, 244] on span "Continue" at bounding box center [420, 243] width 29 height 12
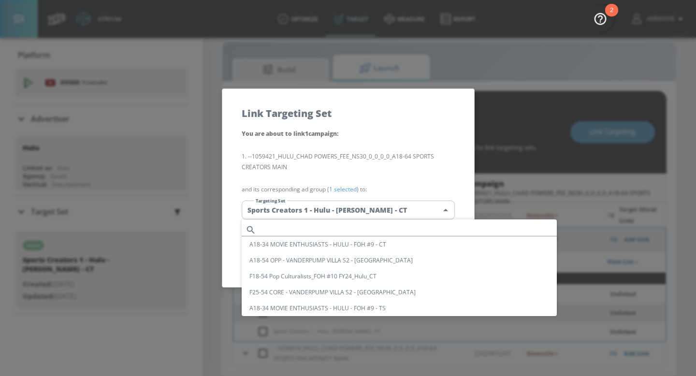
click at [344, 212] on body "Atrium optimize Target measure Report optimize Target measure Report v 4.25.4 A…" at bounding box center [348, 181] width 696 height 390
click at [338, 226] on input "text" at bounding box center [408, 229] width 297 height 13
paste input "Sports Creators 3 - Hulu - [PERSON_NAME] - CT"
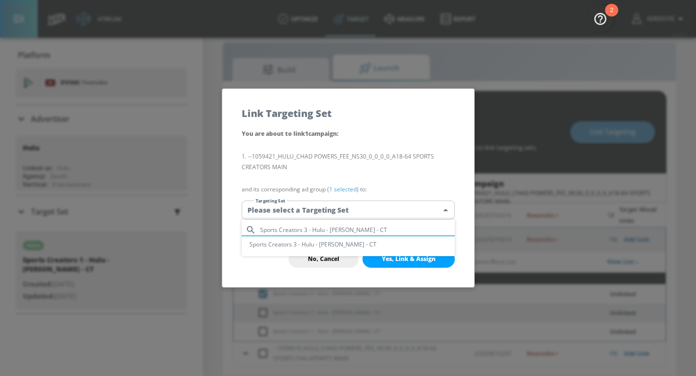
type input "Sports Creators 3 - Hulu - [PERSON_NAME] - CT"
click at [343, 245] on li "Sports Creators 3 - Hulu - [PERSON_NAME] - CT" at bounding box center [348, 244] width 213 height 16
type input "fdf614bd-a16c-4a0e-94cd-47eefc00e777"
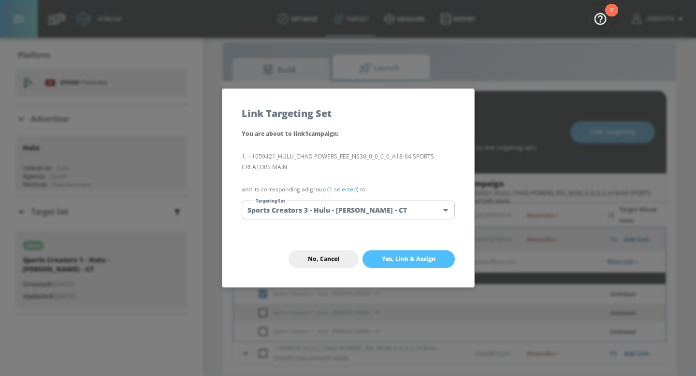
click at [411, 256] on span "Yes, Link & Assign" at bounding box center [409, 259] width 54 height 8
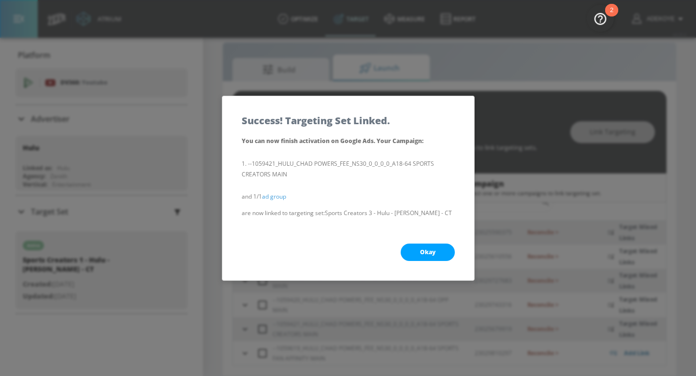
scroll to position [32, 0]
click at [411, 256] on button "Okay" at bounding box center [427, 251] width 54 height 17
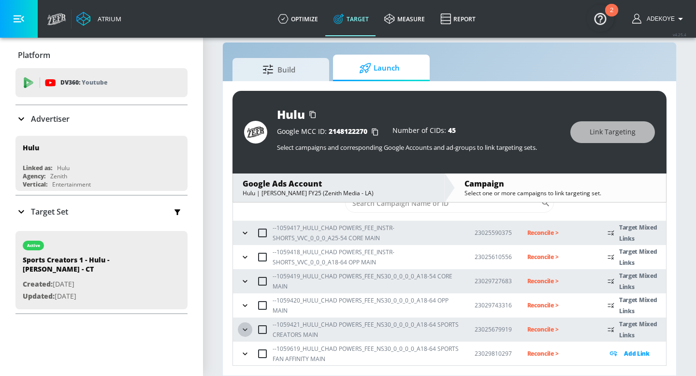
click at [244, 329] on icon "button" at bounding box center [244, 329] width 4 height 2
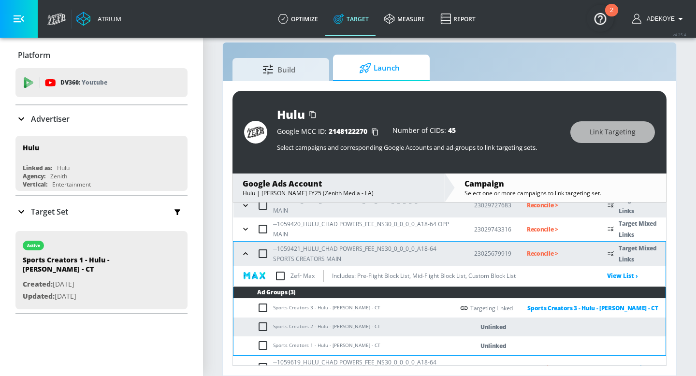
scroll to position [122, 0]
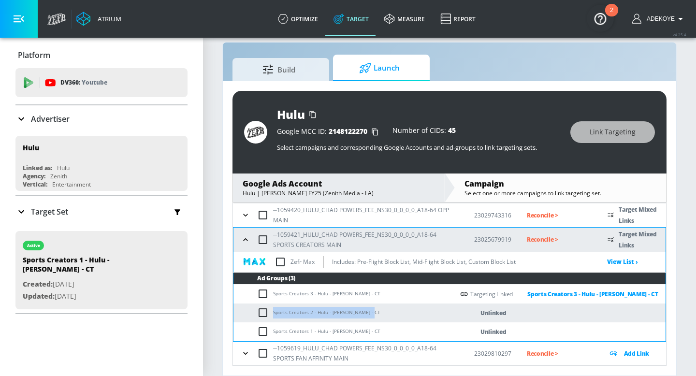
drag, startPoint x: 376, startPoint y: 312, endPoint x: 270, endPoint y: 314, distance: 106.3
click at [270, 314] on td "Sports Creators 2 - Hulu - [PERSON_NAME] - CT" at bounding box center [343, 312] width 220 height 19
click at [260, 309] on input "checkbox" at bounding box center [265, 313] width 16 height 12
checkbox input "true"
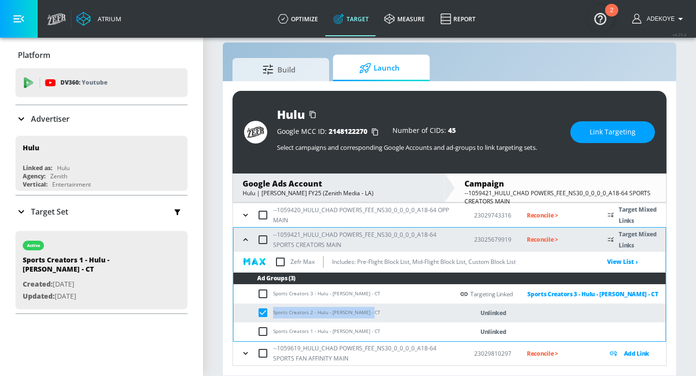
click at [609, 136] on span "Link Targeting" at bounding box center [612, 132] width 46 height 12
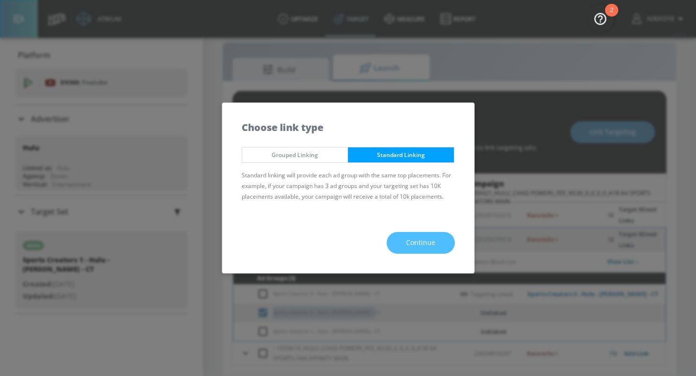
click at [414, 244] on span "Continue" at bounding box center [420, 243] width 29 height 12
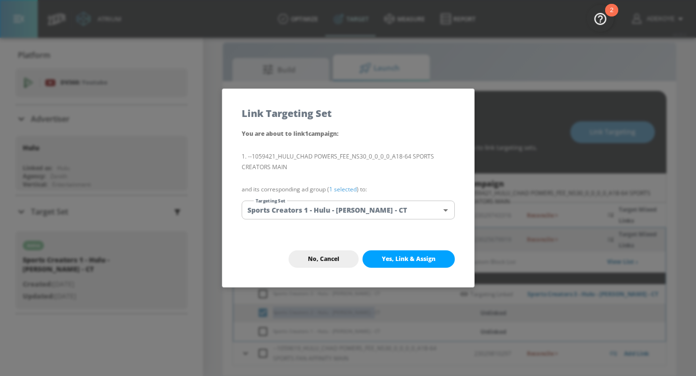
click at [369, 211] on body "Atrium optimize Target measure Report optimize Target measure Report v 4.25.4 A…" at bounding box center [348, 181] width 696 height 390
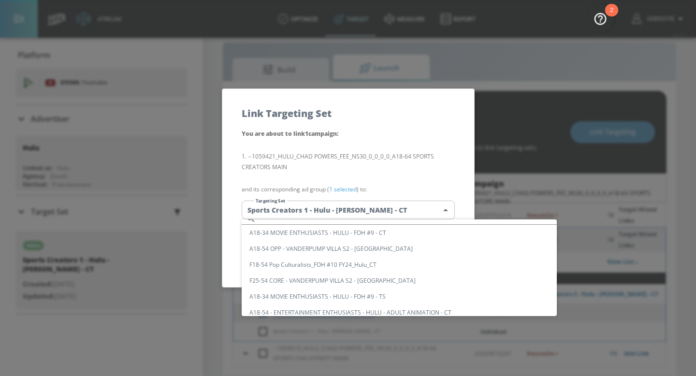
scroll to position [0, 0]
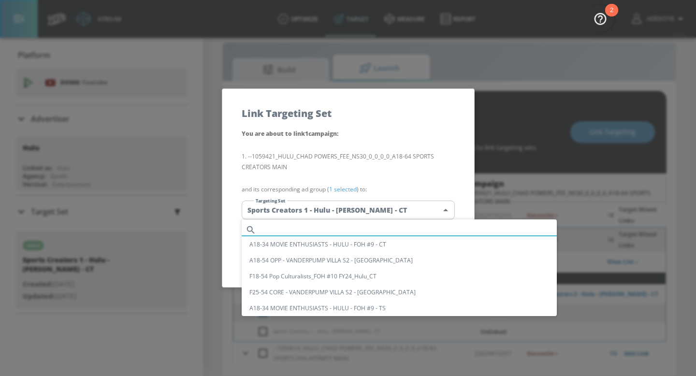
click at [363, 223] on input "text" at bounding box center [408, 229] width 297 height 13
paste input "Sports Creators 2 - Hulu - [PERSON_NAME] - CT"
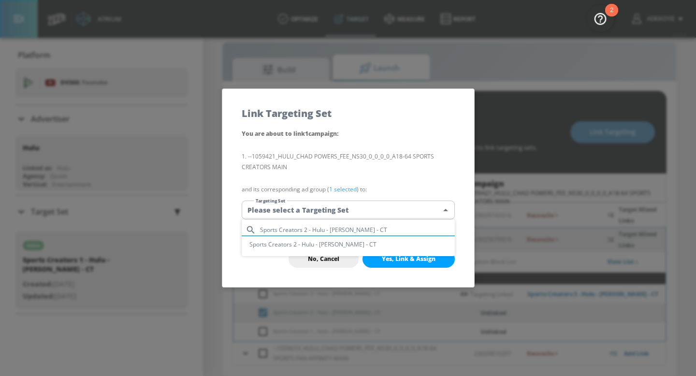
type input "Sports Creators 2 - Hulu - [PERSON_NAME] - CT"
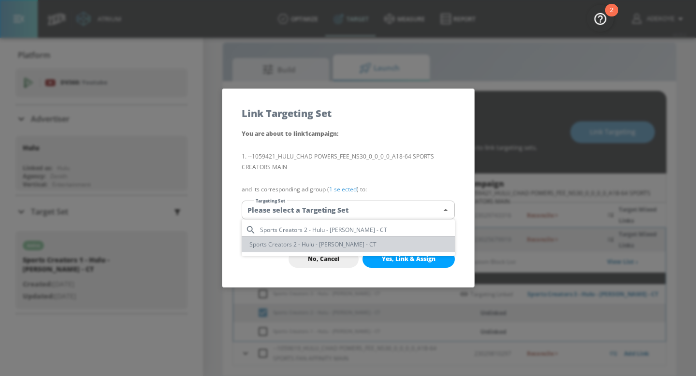
click at [344, 241] on li "Sports Creators 2 - Hulu - [PERSON_NAME] - CT" at bounding box center [348, 244] width 213 height 16
type input "899586cf-c406-4aae-8d0a-bcb62a83a055"
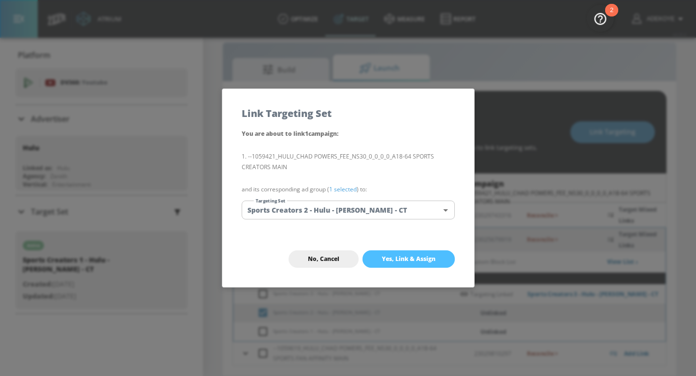
click at [397, 254] on button "Yes, Link & Assign" at bounding box center [408, 258] width 92 height 17
checkbox input "false"
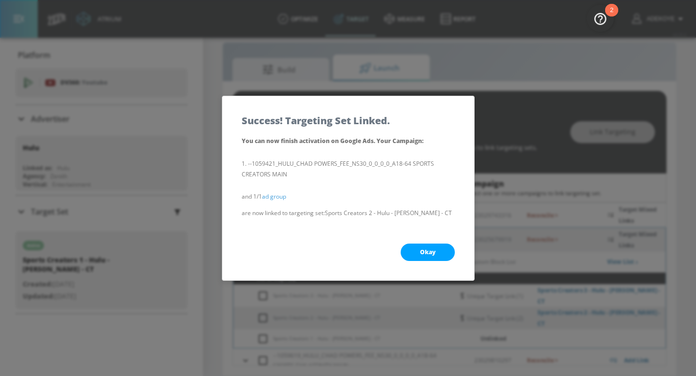
click at [433, 254] on span "Okay" at bounding box center [427, 252] width 15 height 8
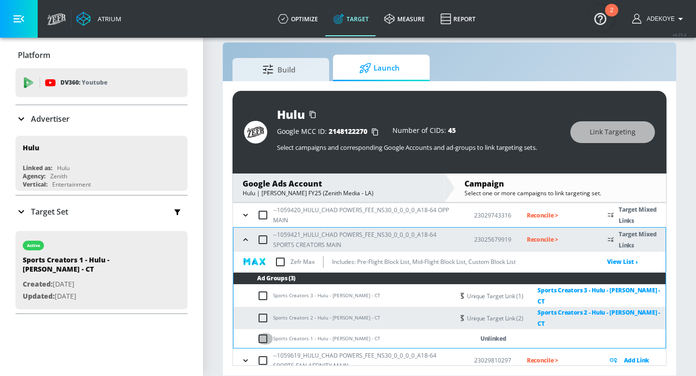
click at [262, 333] on input "checkbox" at bounding box center [265, 339] width 16 height 12
checkbox input "true"
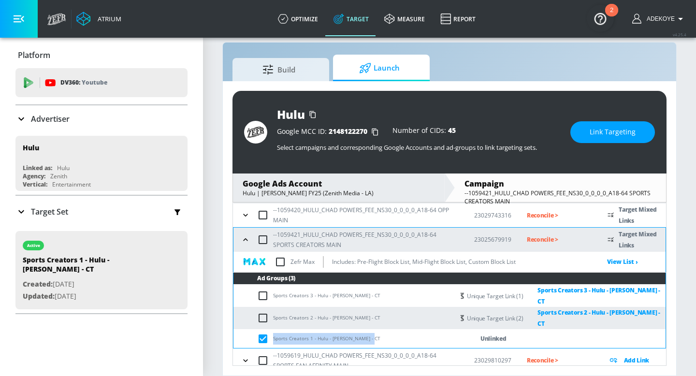
drag, startPoint x: 375, startPoint y: 329, endPoint x: 274, endPoint y: 327, distance: 101.4
click at [274, 329] on td "Sports Creators 1 - Hulu - [PERSON_NAME] - CT" at bounding box center [343, 338] width 220 height 19
click at [610, 127] on span "Link Targeting" at bounding box center [612, 132] width 46 height 12
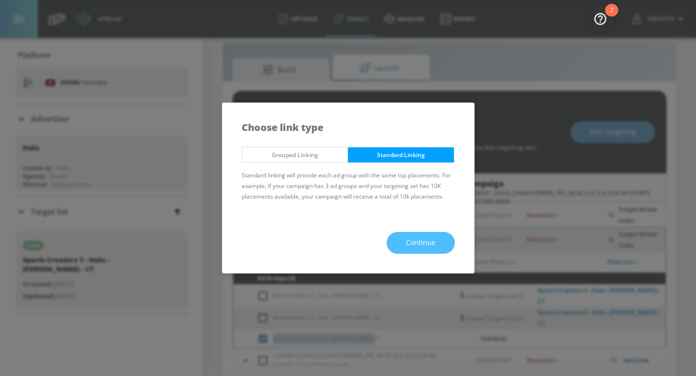
click at [411, 237] on span "Continue" at bounding box center [420, 243] width 29 height 12
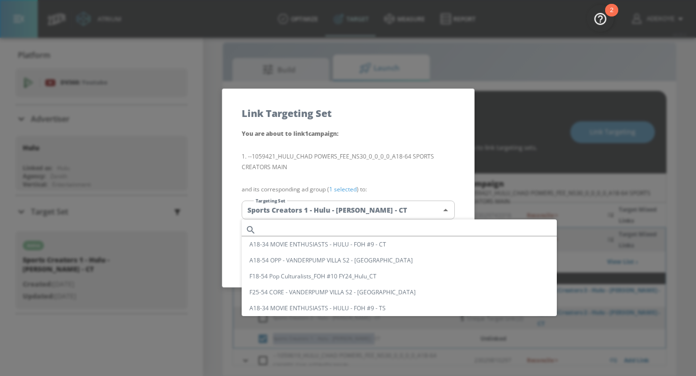
click at [319, 206] on body "Atrium optimize Target measure Report optimize Target measure Report v 4.25.4 A…" at bounding box center [348, 181] width 696 height 390
click at [320, 227] on input "text" at bounding box center [408, 229] width 297 height 13
paste input "Sports Creators 1 - Hulu - [PERSON_NAME] - CT"
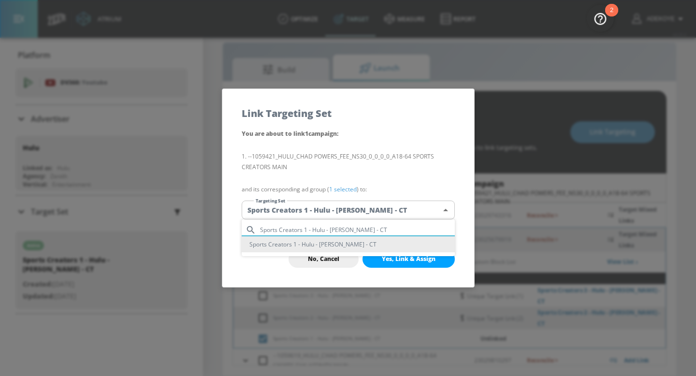
type input "Sports Creators 1 - Hulu - [PERSON_NAME] - CT"
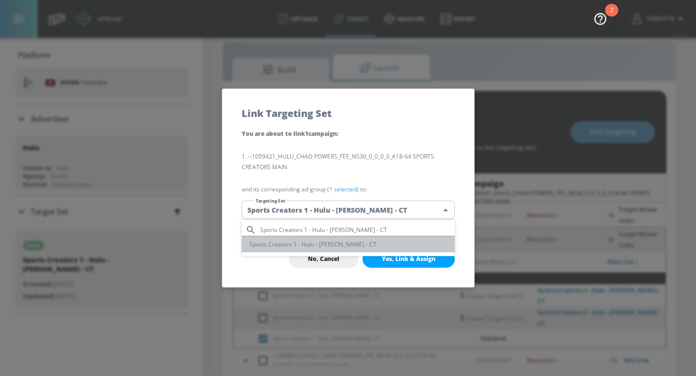
click at [372, 245] on li "Sports Creators 1 - Hulu - [PERSON_NAME] - CT" at bounding box center [348, 244] width 213 height 16
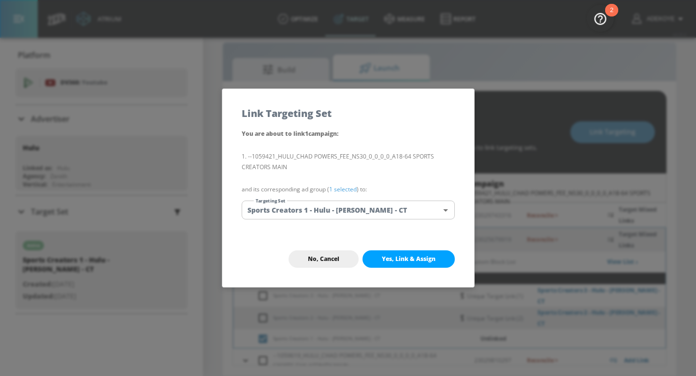
click at [398, 260] on span "Yes, Link & Assign" at bounding box center [409, 259] width 54 height 8
checkbox input "false"
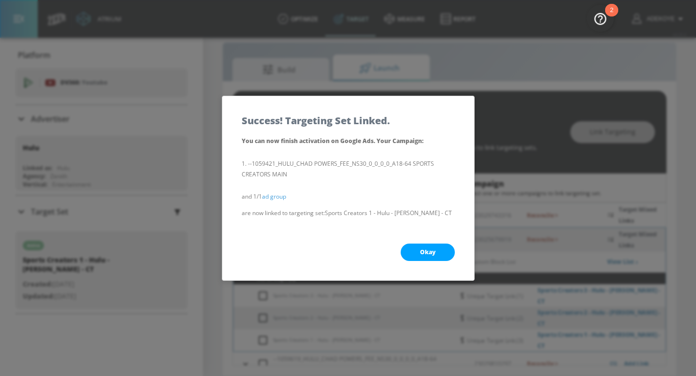
click at [418, 248] on button "Okay" at bounding box center [427, 251] width 54 height 17
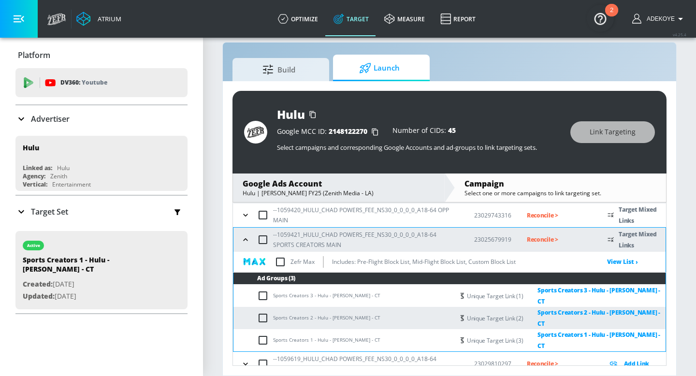
click at [247, 359] on icon "button" at bounding box center [246, 364] width 10 height 10
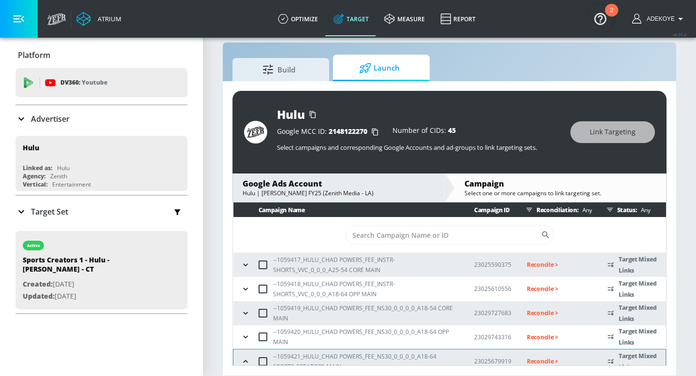
drag, startPoint x: 185, startPoint y: 19, endPoint x: 185, endPoint y: 7, distance: 12.1
